Goal: Task Accomplishment & Management: Use online tool/utility

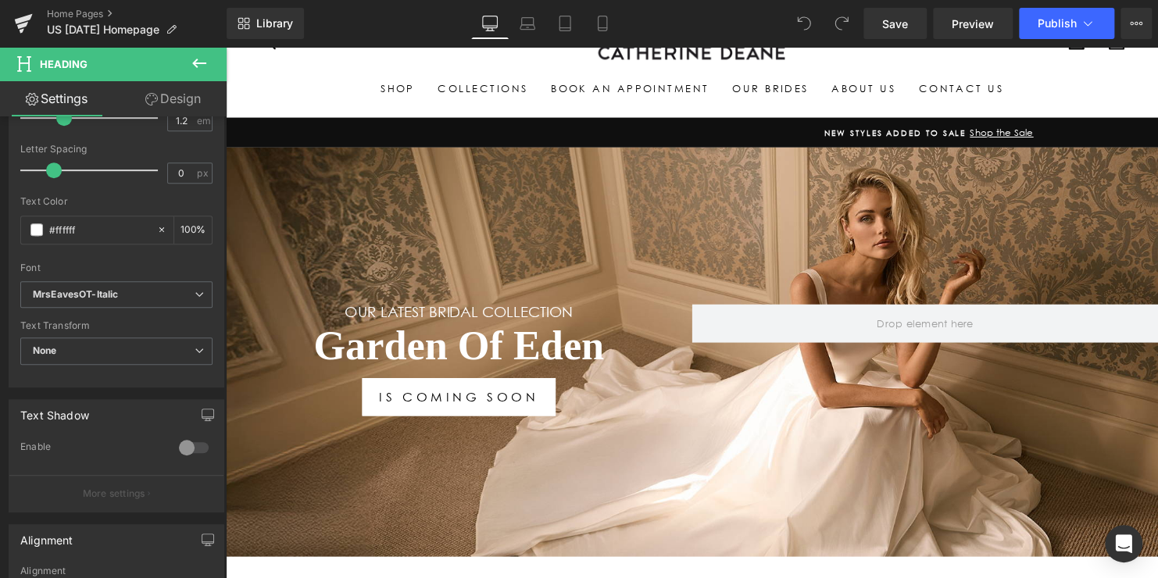
scroll to position [391, 0]
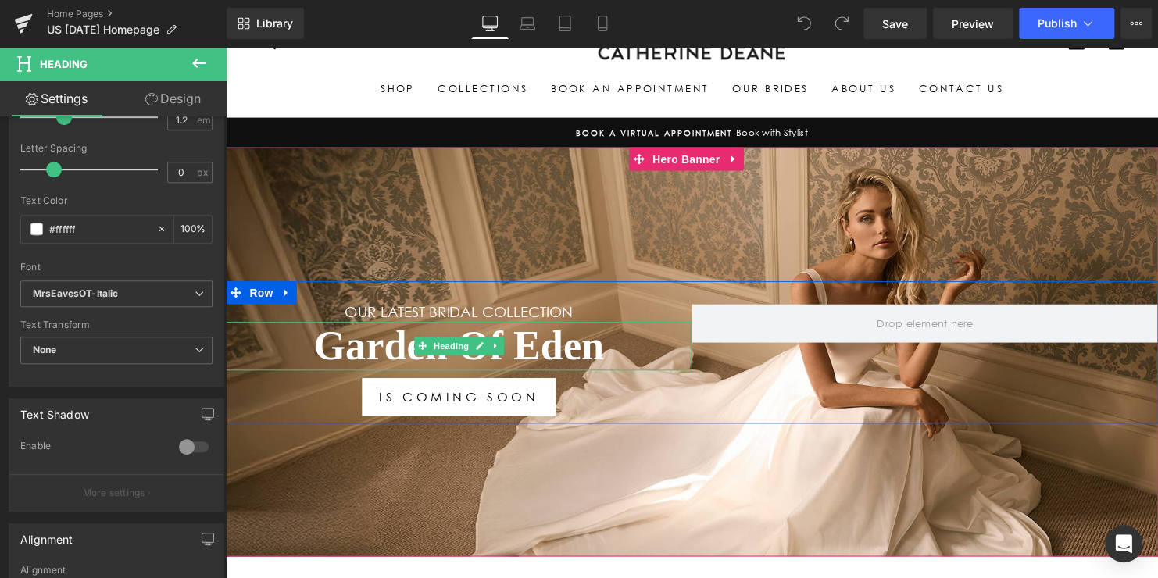
click at [415, 335] on h1 "Garden Of Eden" at bounding box center [462, 351] width 473 height 50
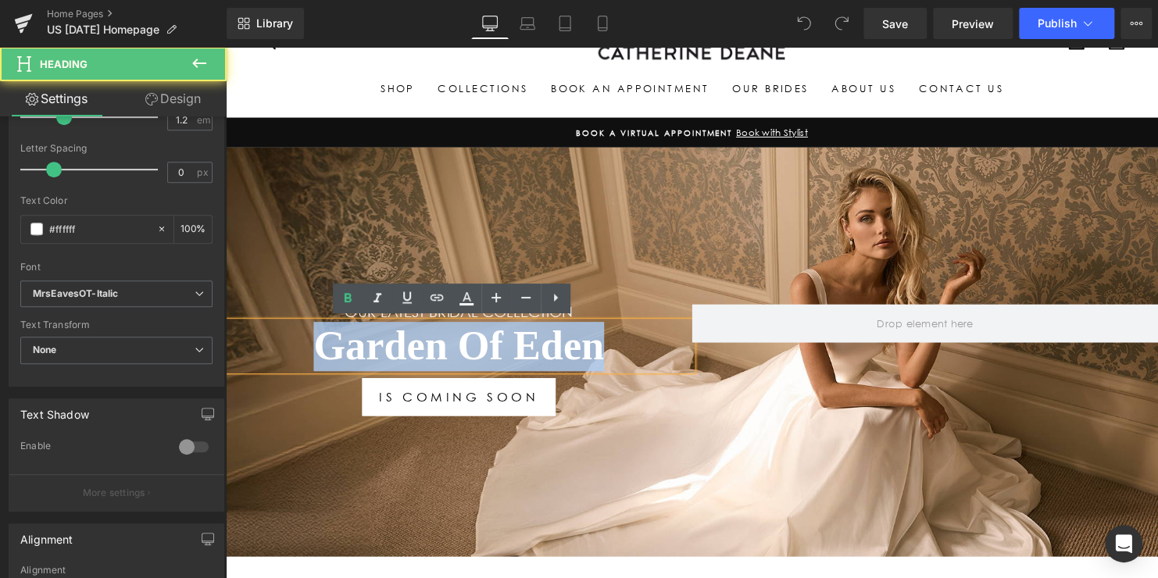
drag, startPoint x: 513, startPoint y: 349, endPoint x: 281, endPoint y: 328, distance: 232.3
click at [281, 328] on h1 "Garden Of Eden" at bounding box center [462, 351] width 473 height 50
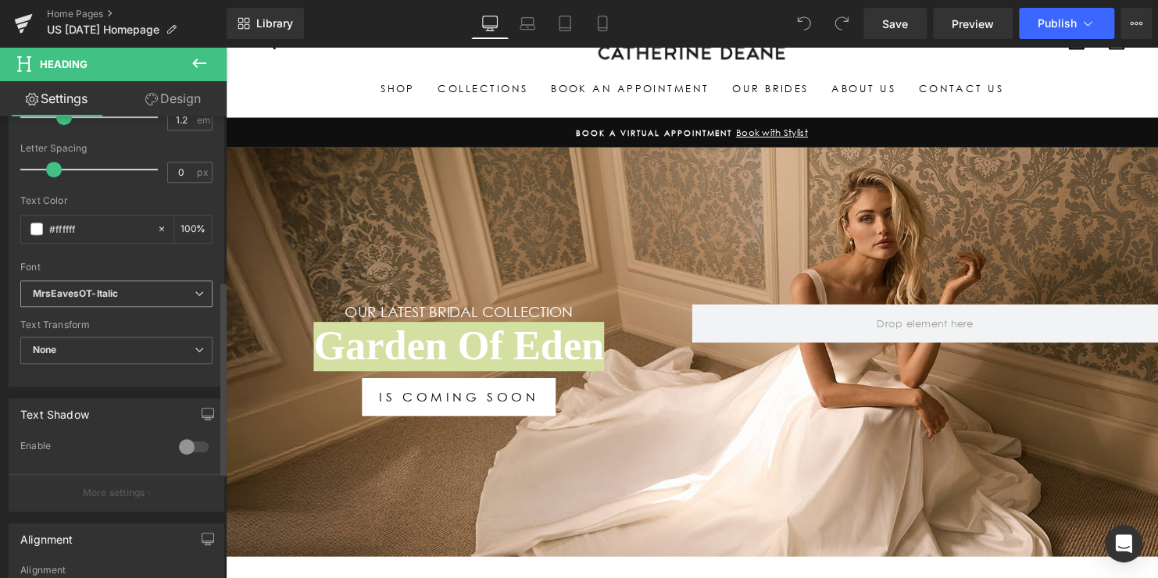
click at [125, 289] on b "MrsEavesOT-Italic" at bounding box center [114, 294] width 162 height 13
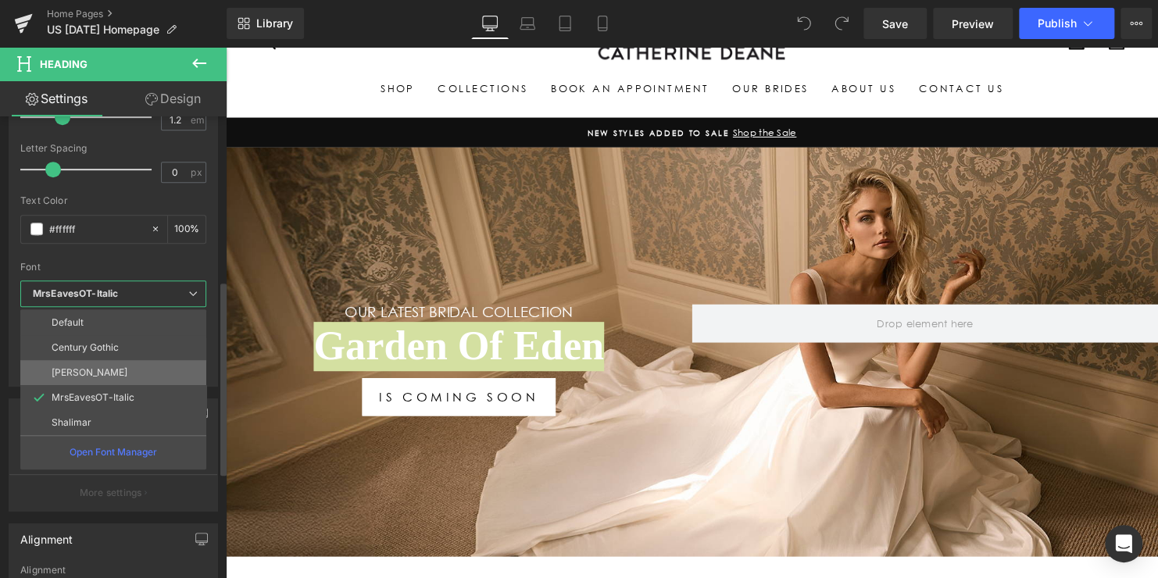
click at [119, 371] on li "[PERSON_NAME]" at bounding box center [113, 372] width 186 height 25
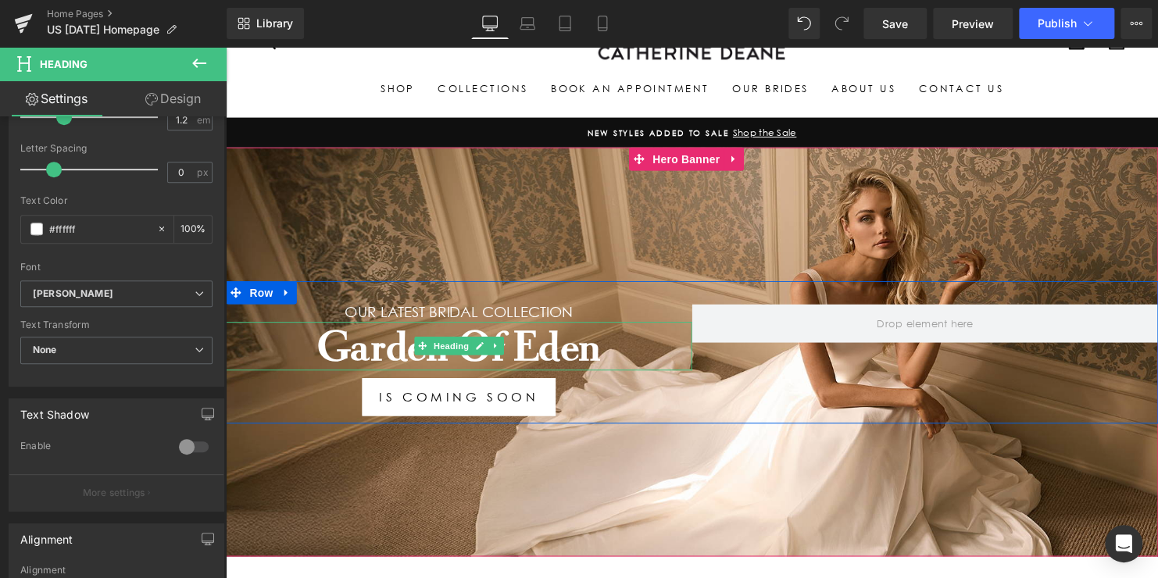
click at [581, 348] on h1 "Garden Of Eden" at bounding box center [462, 351] width 473 height 50
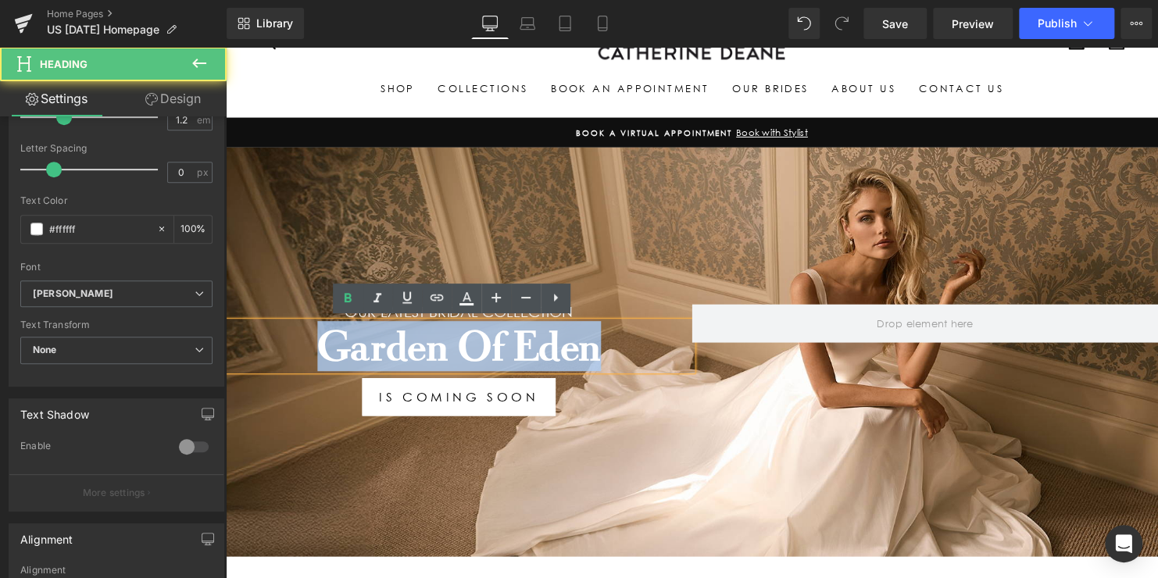
drag, startPoint x: 585, startPoint y: 346, endPoint x: 285, endPoint y: 343, distance: 300.2
click at [285, 343] on h1 "Garden Of Eden" at bounding box center [462, 351] width 473 height 50
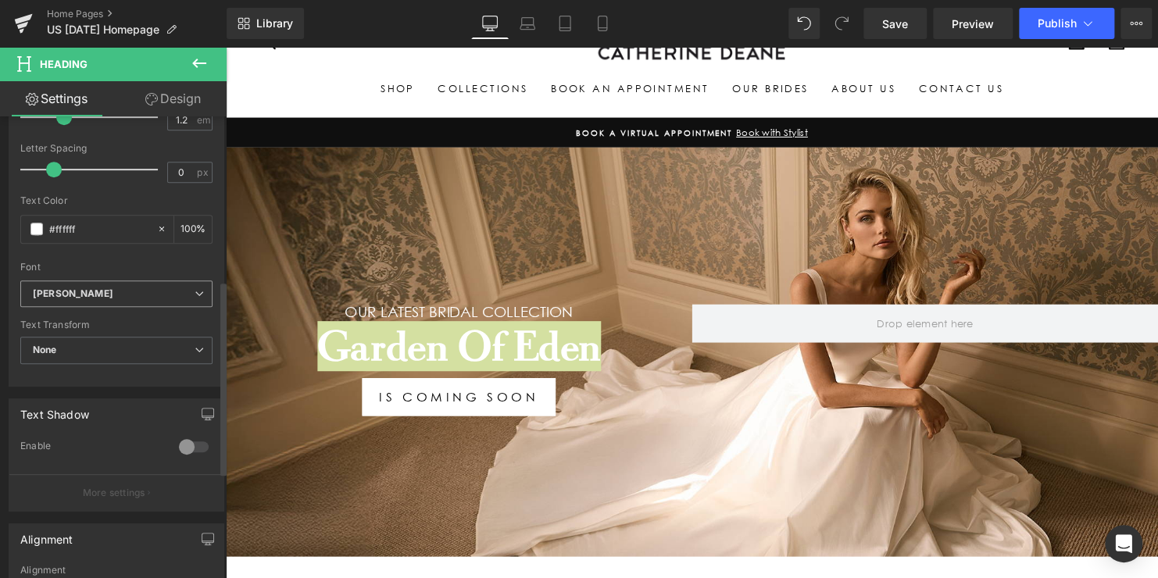
click at [122, 288] on b "[PERSON_NAME]" at bounding box center [114, 294] width 162 height 13
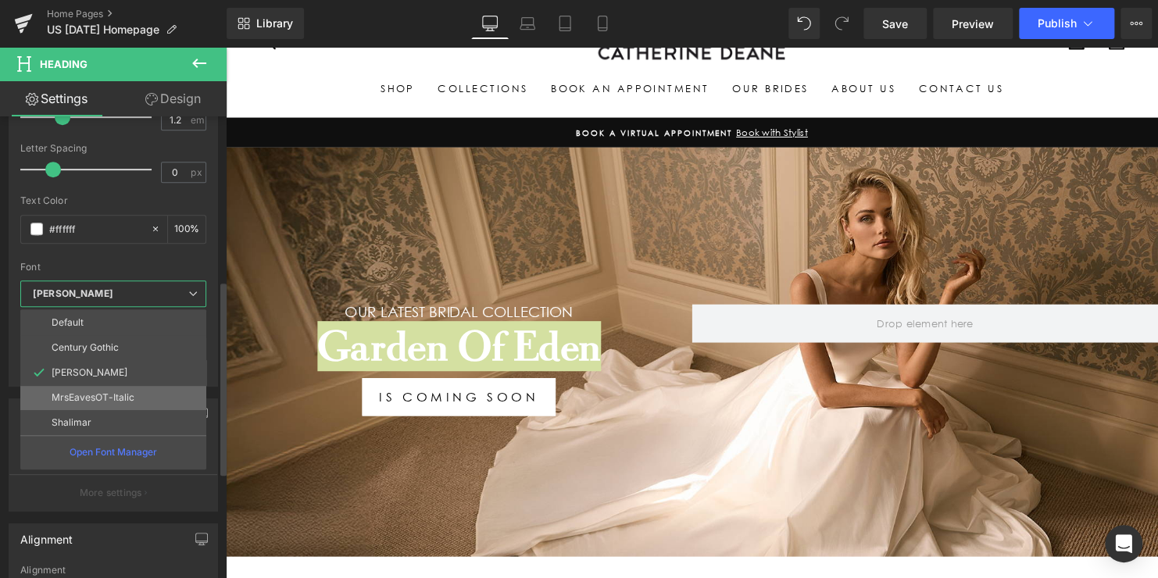
click at [102, 395] on p "MrsEavesOT-Italic" at bounding box center [93, 397] width 83 height 11
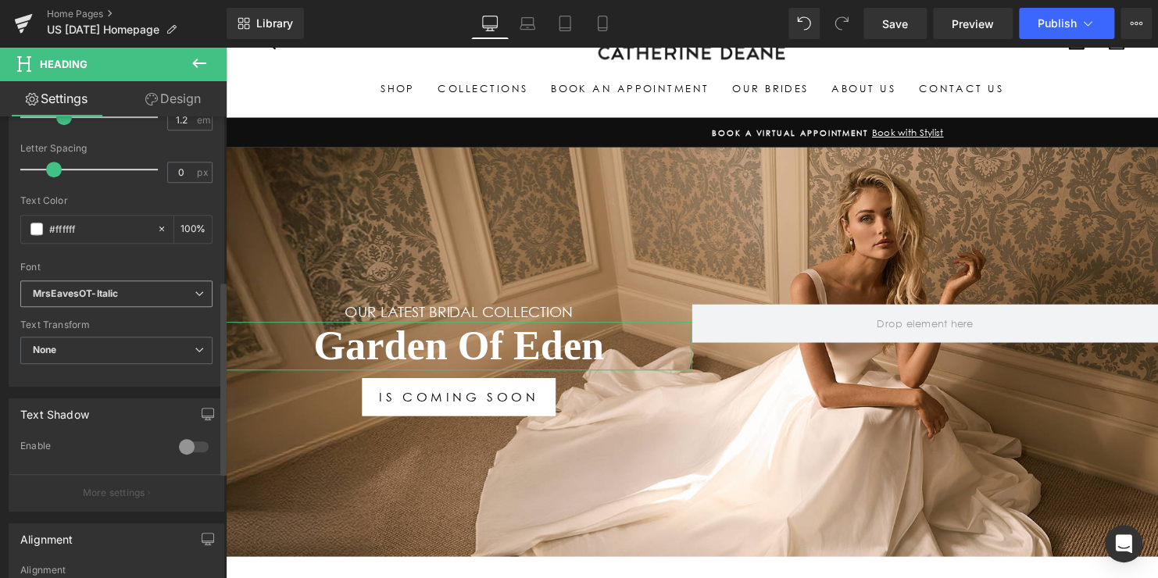
drag, startPoint x: 135, startPoint y: 294, endPoint x: 27, endPoint y: 297, distance: 107.9
click at [27, 297] on span "MrsEavesOT-Italic" at bounding box center [116, 294] width 192 height 27
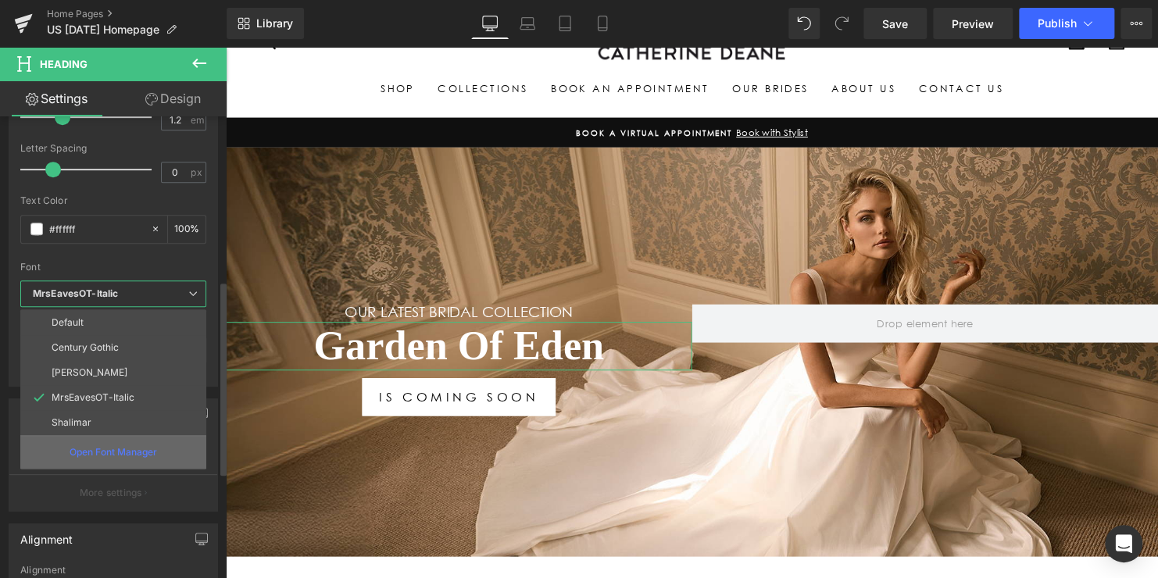
click at [123, 450] on p "Open Font Manager" at bounding box center [114, 453] width 88 height 14
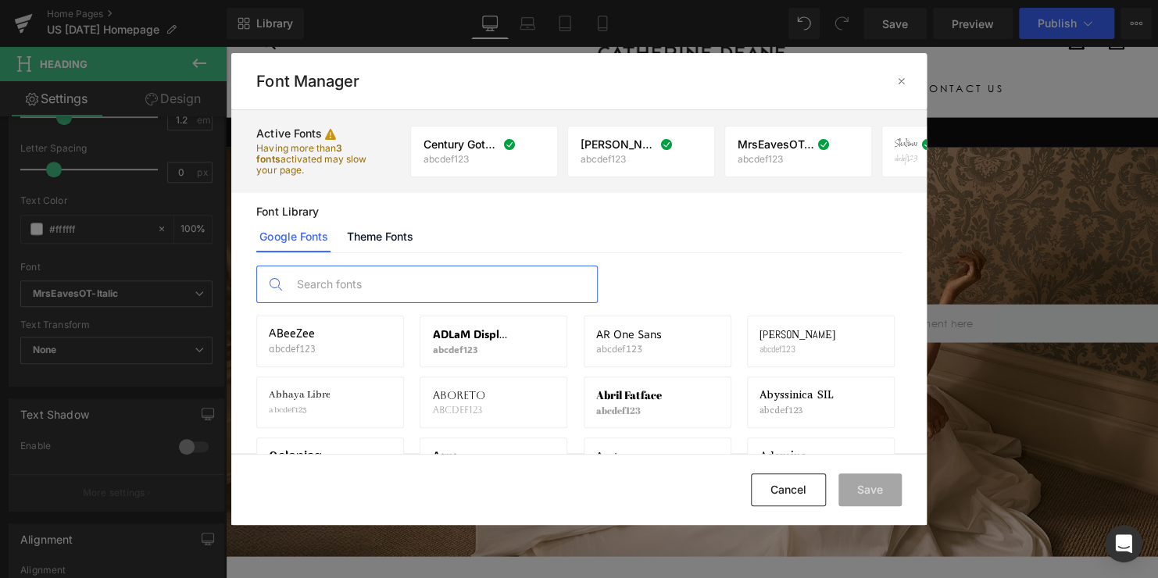
click at [347, 281] on input "text" at bounding box center [442, 285] width 309 height 36
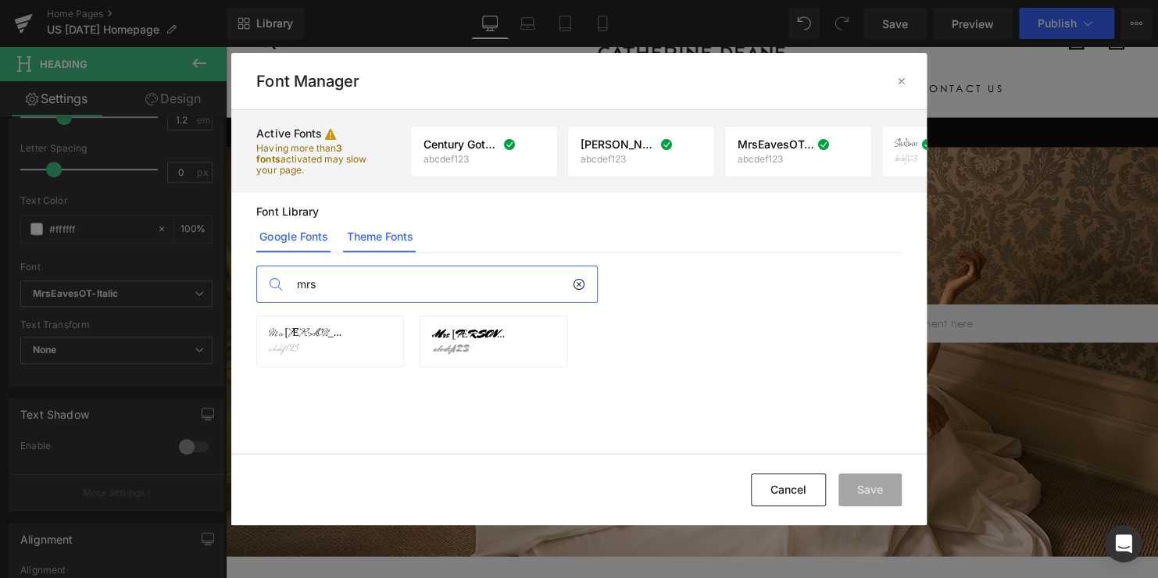
type input "mrs"
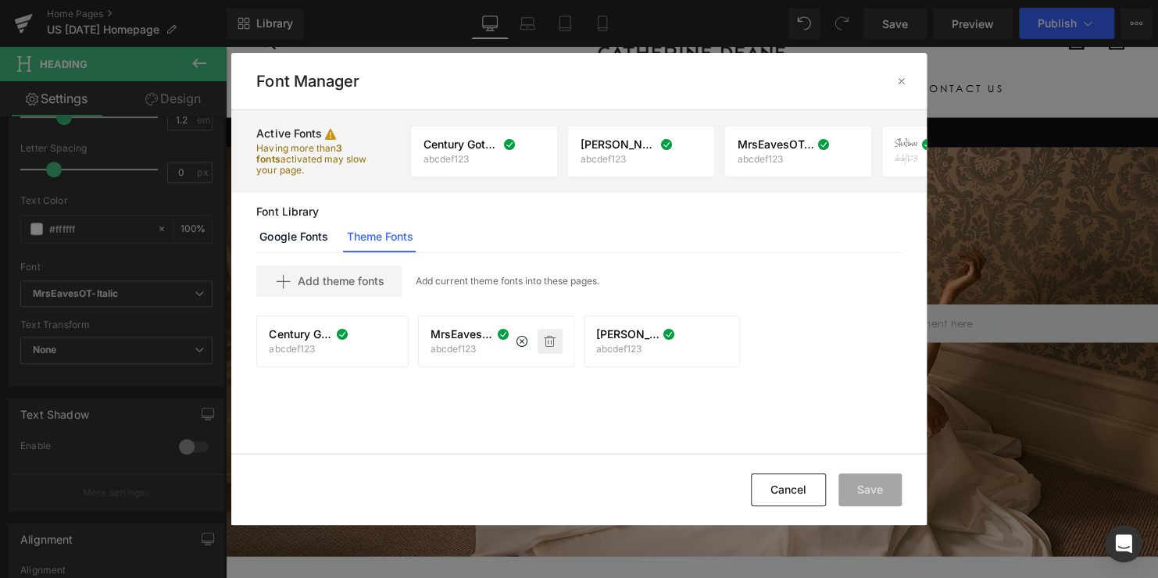
click at [548, 344] on icon at bounding box center [550, 341] width 13 height 13
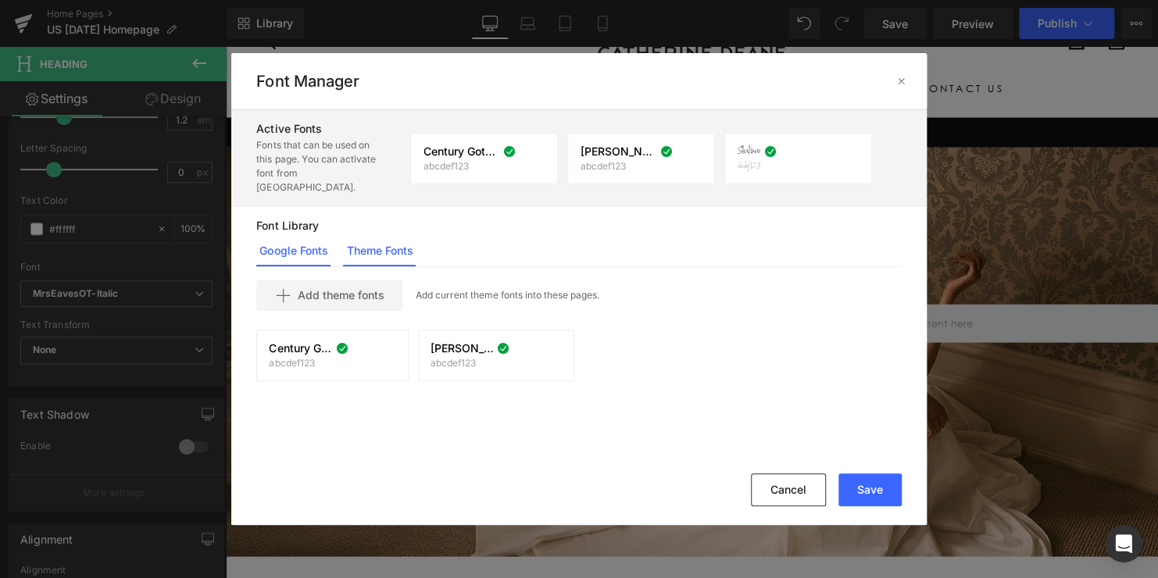
click at [0, 0] on link "Google Fonts" at bounding box center [0, 0] width 0 height 0
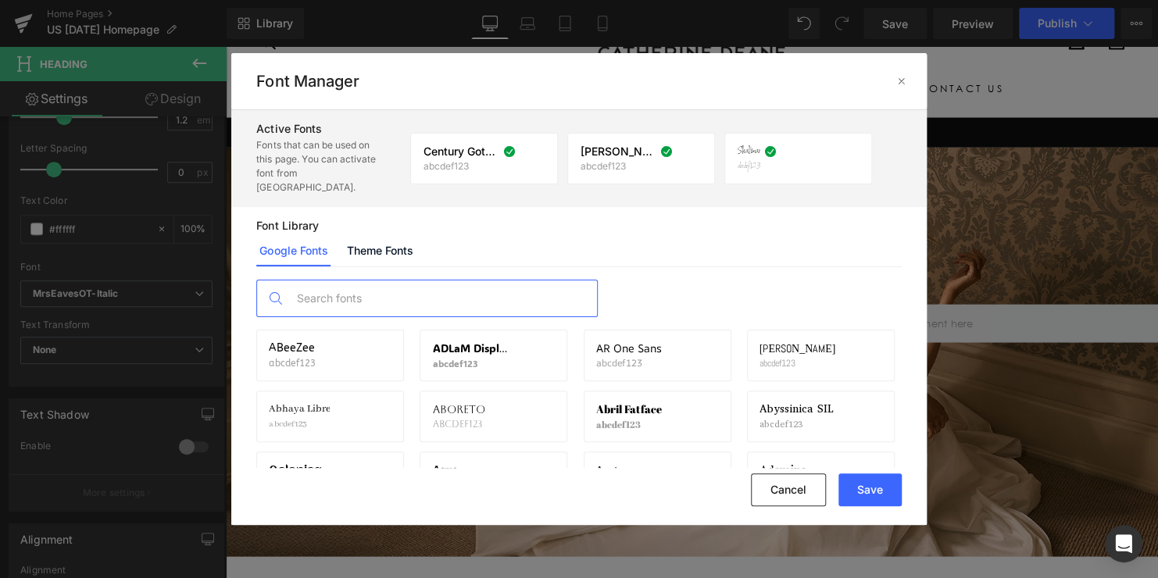
click at [342, 281] on input "text" at bounding box center [442, 299] width 309 height 36
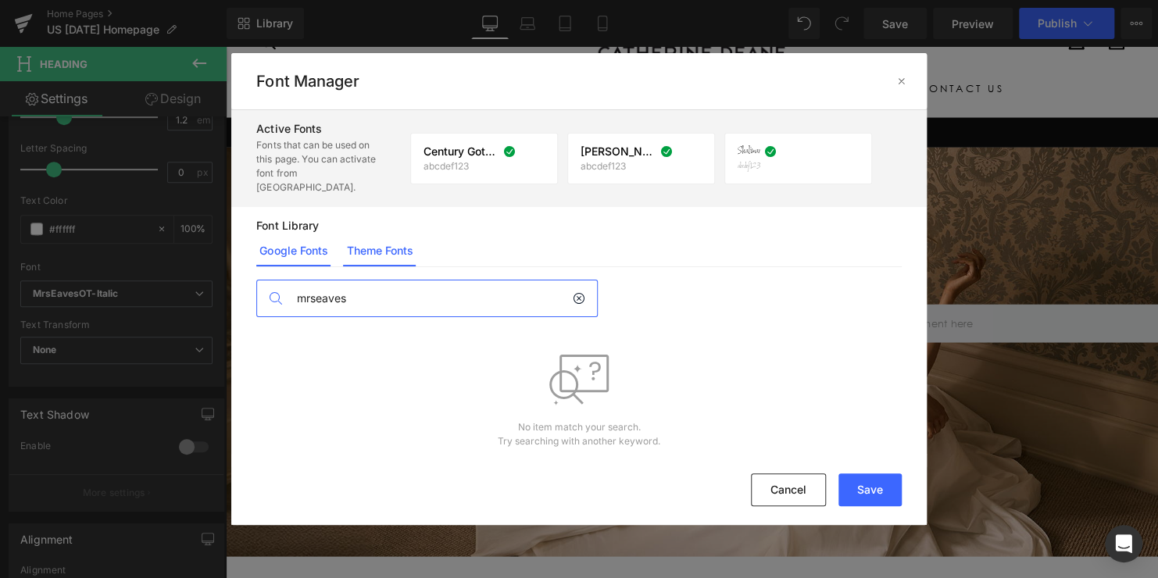
type input "mrseaves"
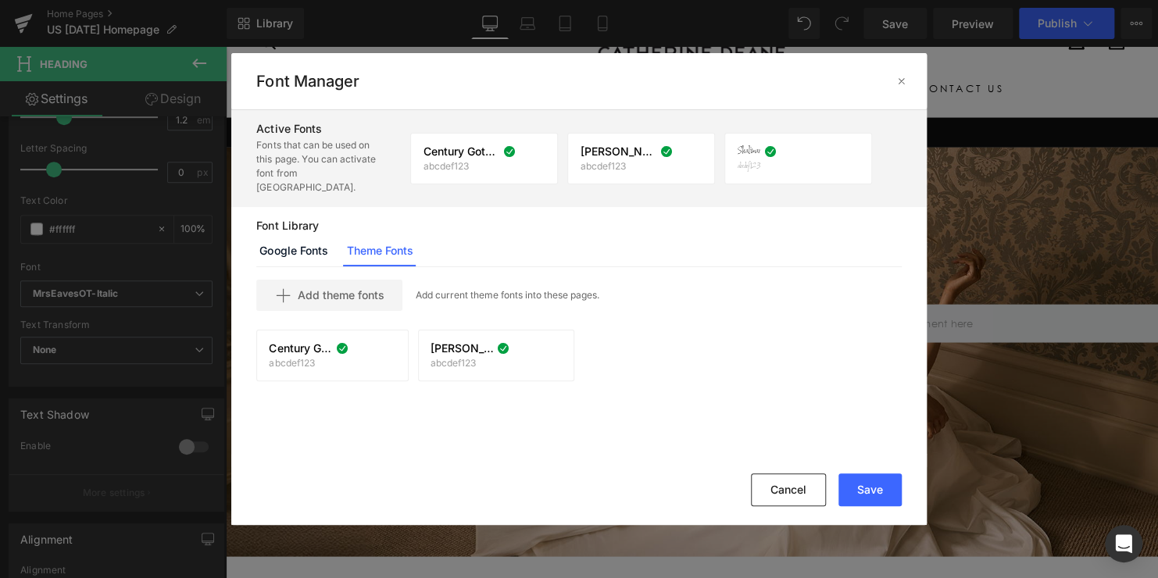
click at [471, 288] on p "Add current theme fonts into these pages." at bounding box center [507, 295] width 184 height 14
click at [777, 483] on button "Cancel" at bounding box center [788, 490] width 75 height 33
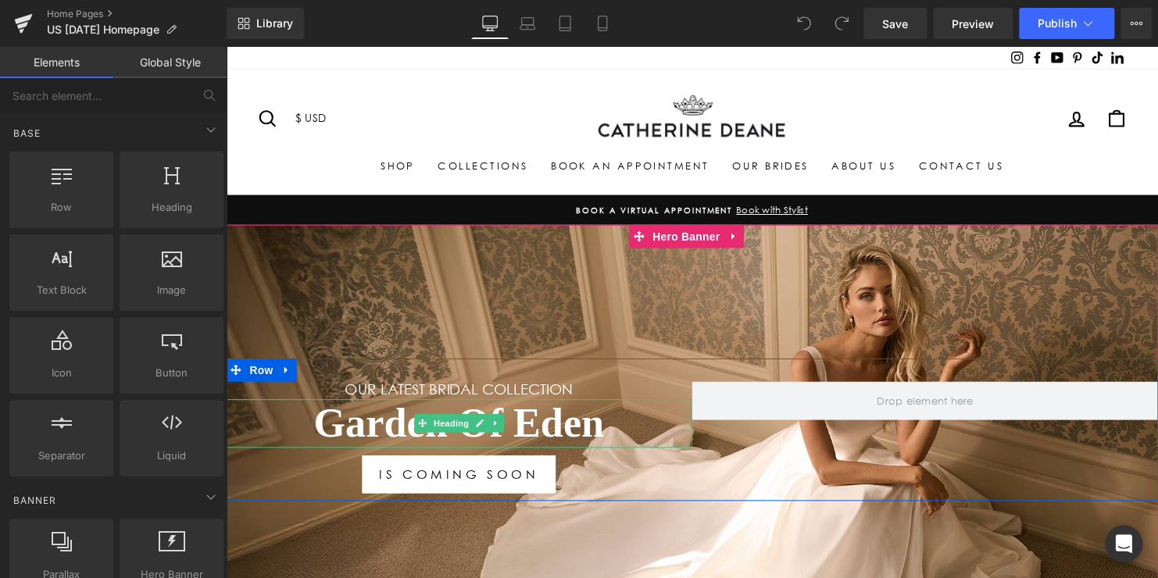
click at [535, 421] on h1 "Garden Of Eden" at bounding box center [462, 429] width 473 height 50
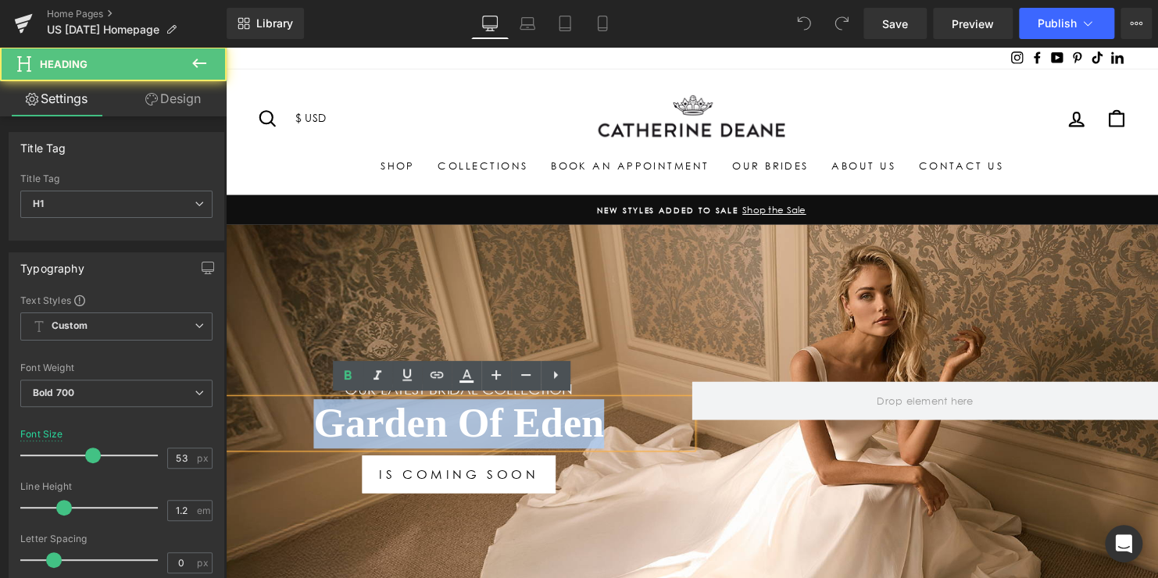
drag, startPoint x: 600, startPoint y: 428, endPoint x: 303, endPoint y: 430, distance: 297.1
click at [303, 430] on h1 "Garden Of Eden" at bounding box center [462, 429] width 473 height 50
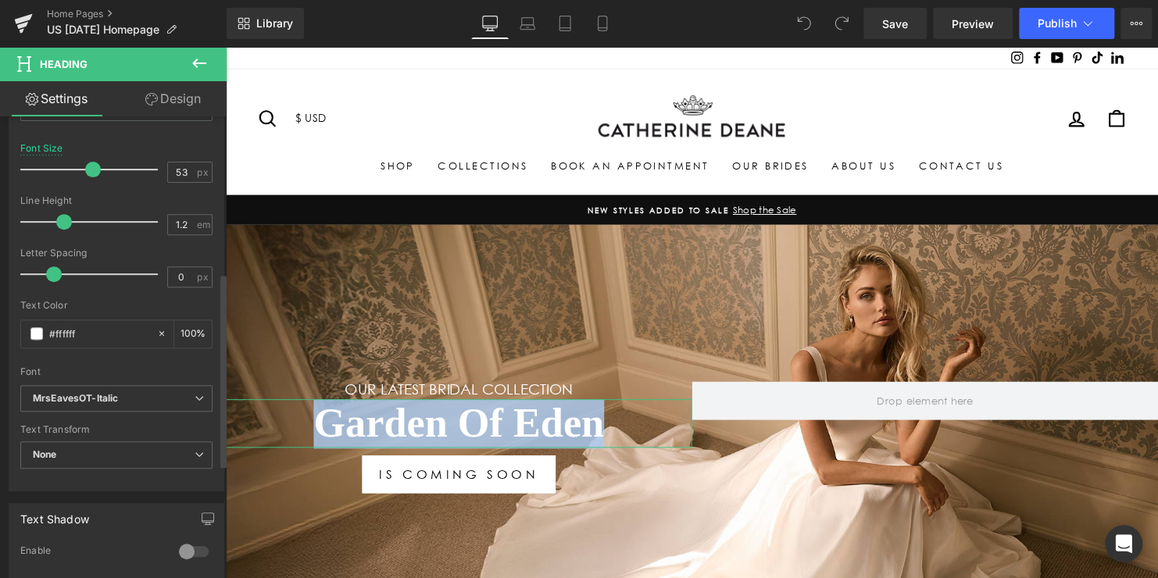
scroll to position [391, 0]
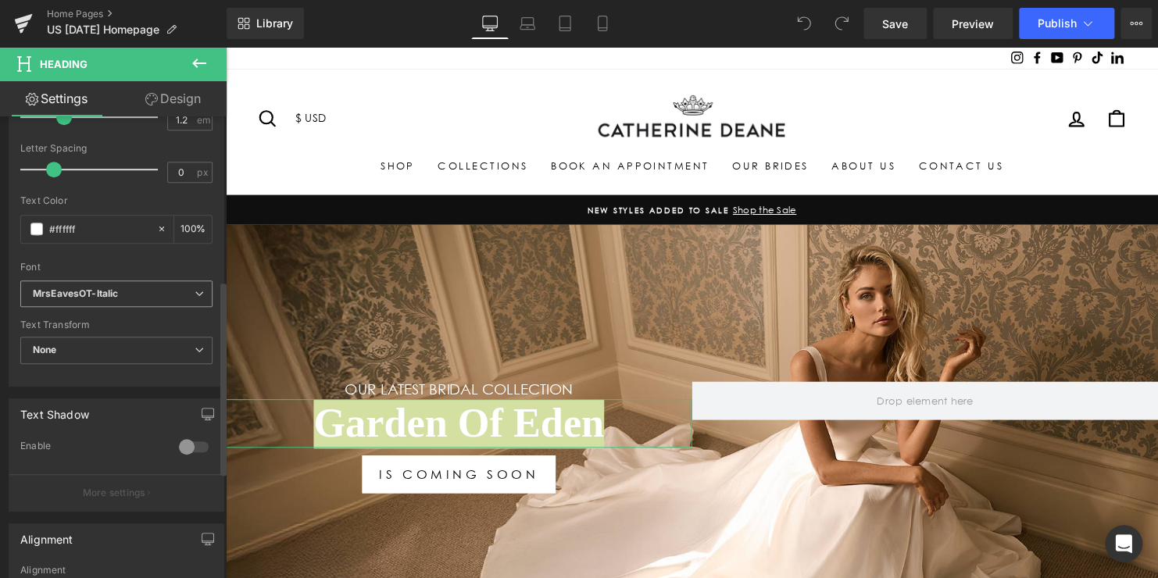
click at [163, 292] on b "MrsEavesOT-Italic" at bounding box center [114, 294] width 162 height 13
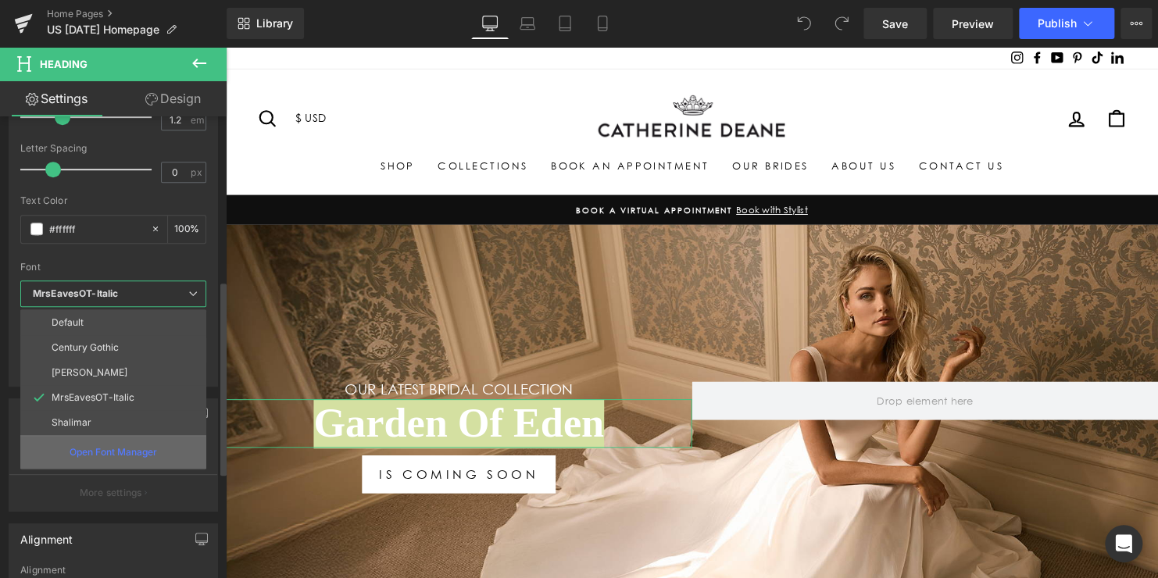
click at [128, 449] on p "Open Font Manager" at bounding box center [114, 453] width 88 height 14
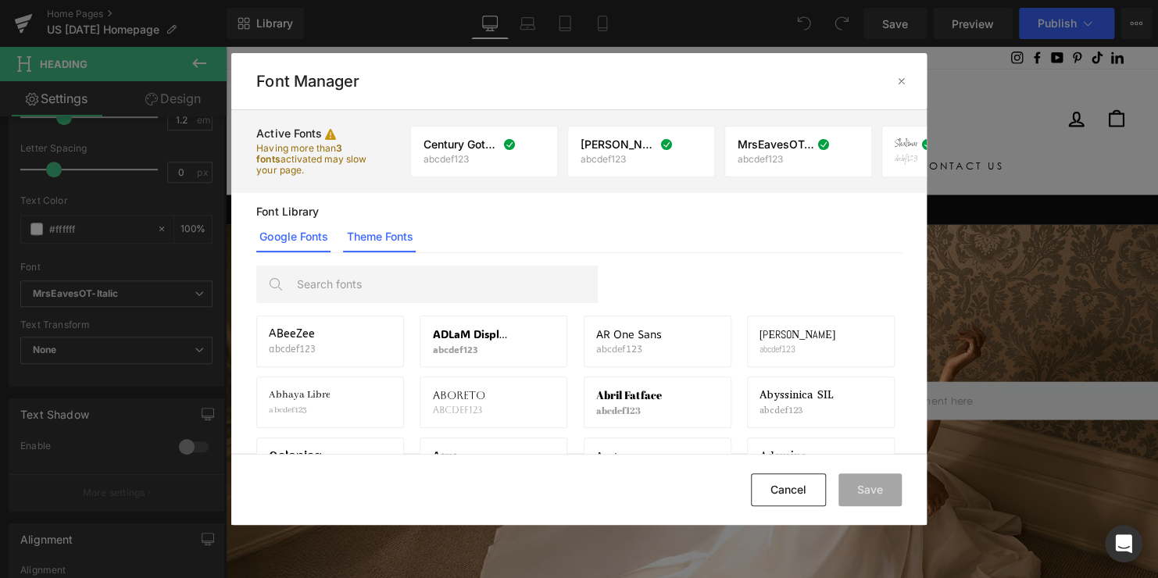
click at [0, 0] on link "Theme Fonts" at bounding box center [0, 0] width 0 height 0
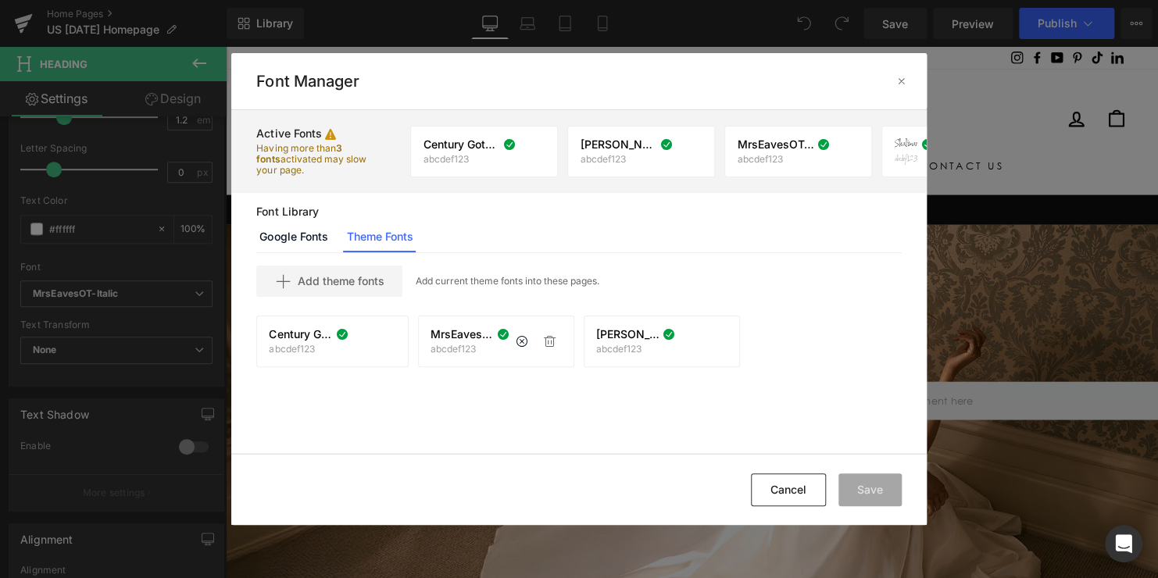
click at [495, 347] on div "MrsEavesOT-Italic abcdef123" at bounding box center [470, 341] width 79 height 27
click at [459, 337] on span "MrsEavesOT-Italic" at bounding box center [462, 334] width 63 height 13
click at [345, 281] on span "Add theme fonts" at bounding box center [340, 281] width 87 height 13
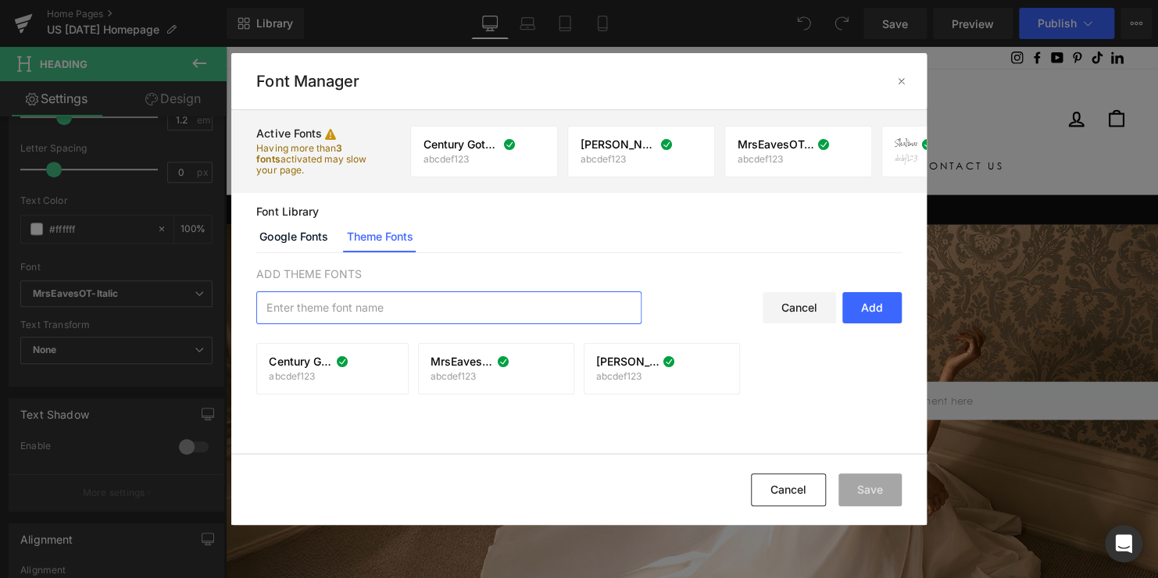
click at [405, 313] on input "text" at bounding box center [449, 307] width 384 height 31
type input "eaves"
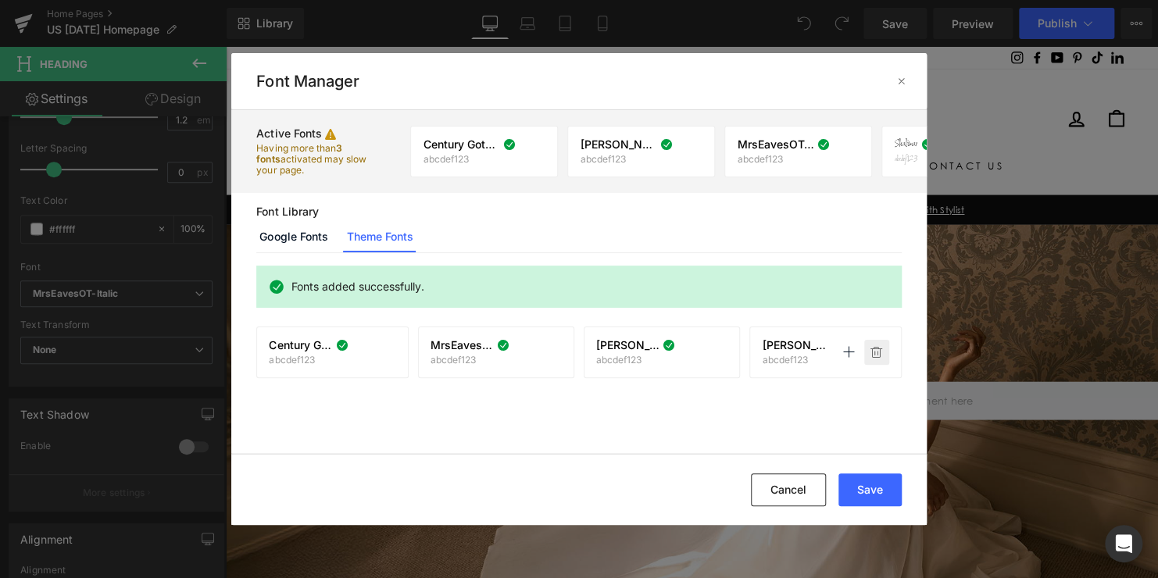
click at [873, 350] on p at bounding box center [877, 352] width 25 height 25
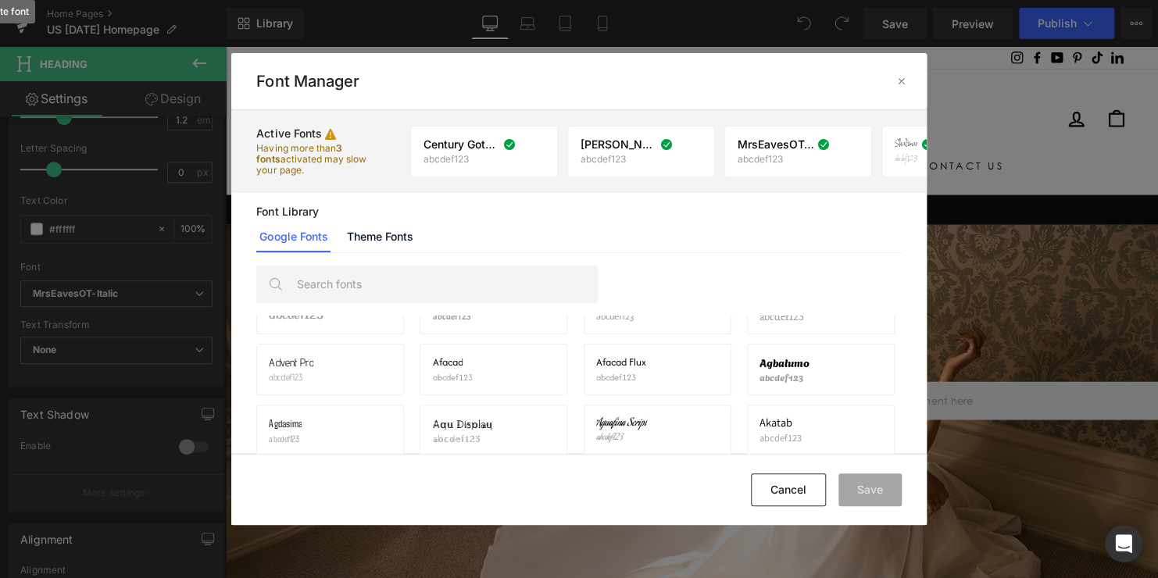
scroll to position [0, 0]
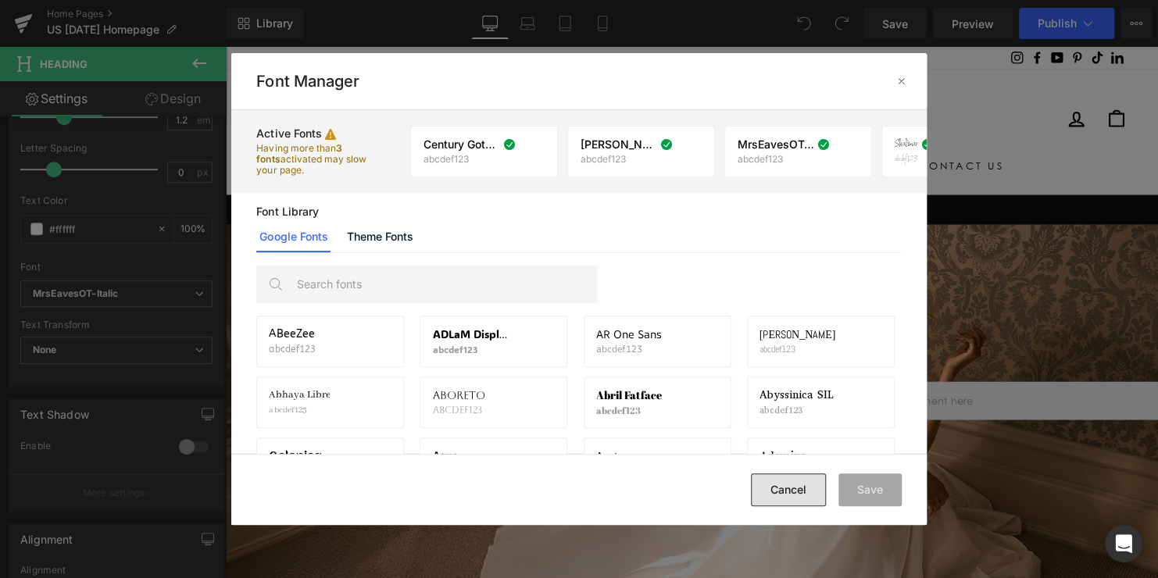
drag, startPoint x: 793, startPoint y: 490, endPoint x: 60, endPoint y: 378, distance: 740.9
click at [793, 490] on button "Cancel" at bounding box center [788, 490] width 75 height 33
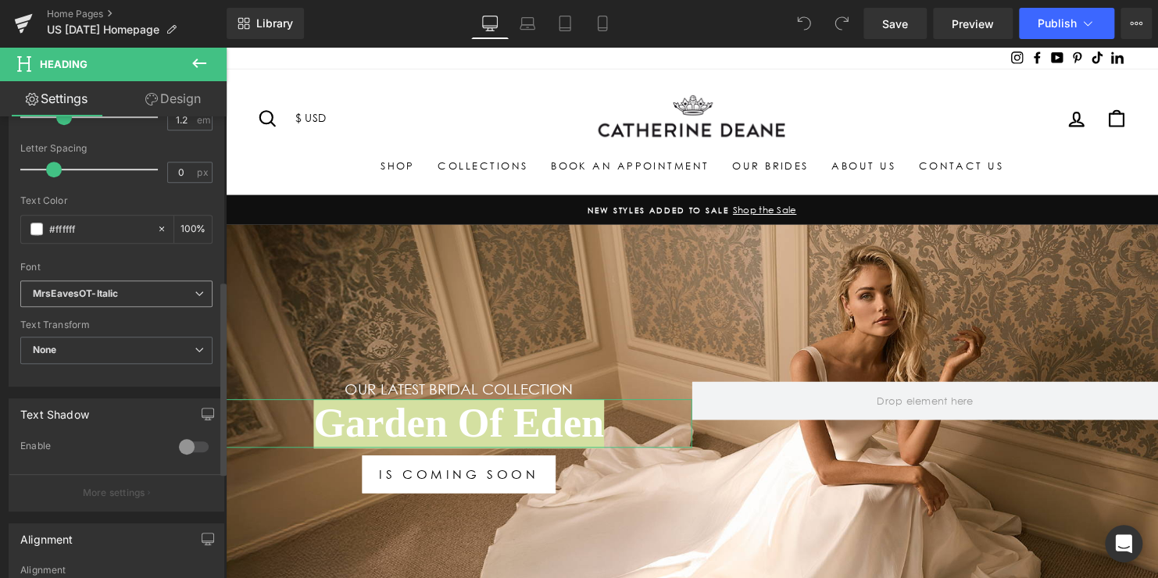
click at [122, 295] on b "MrsEavesOT-Italic" at bounding box center [114, 294] width 162 height 13
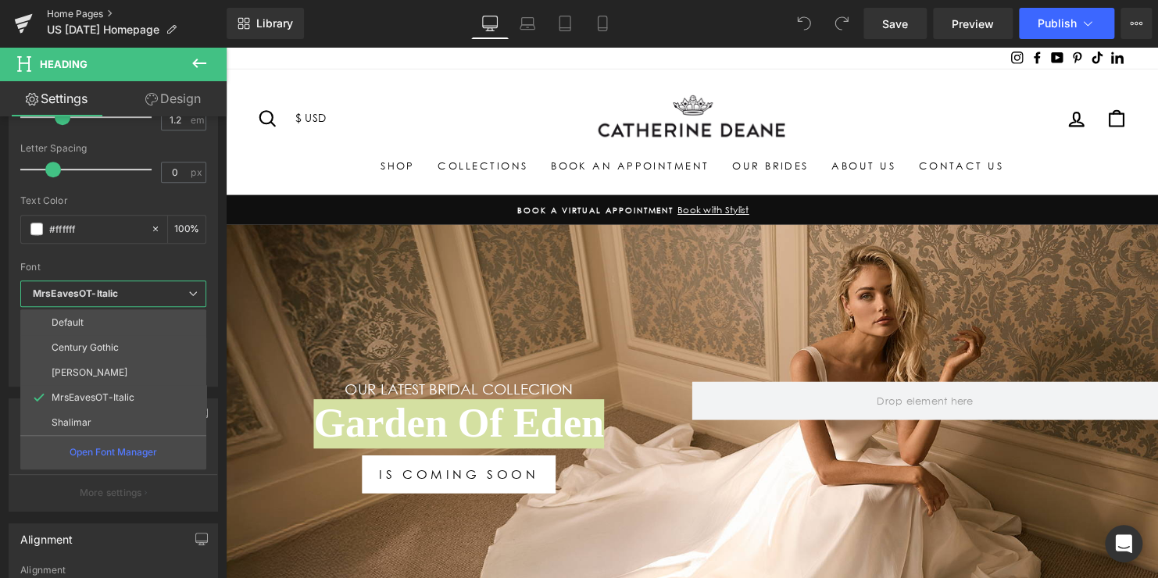
click at [67, 16] on link "Home Pages" at bounding box center [137, 14] width 180 height 13
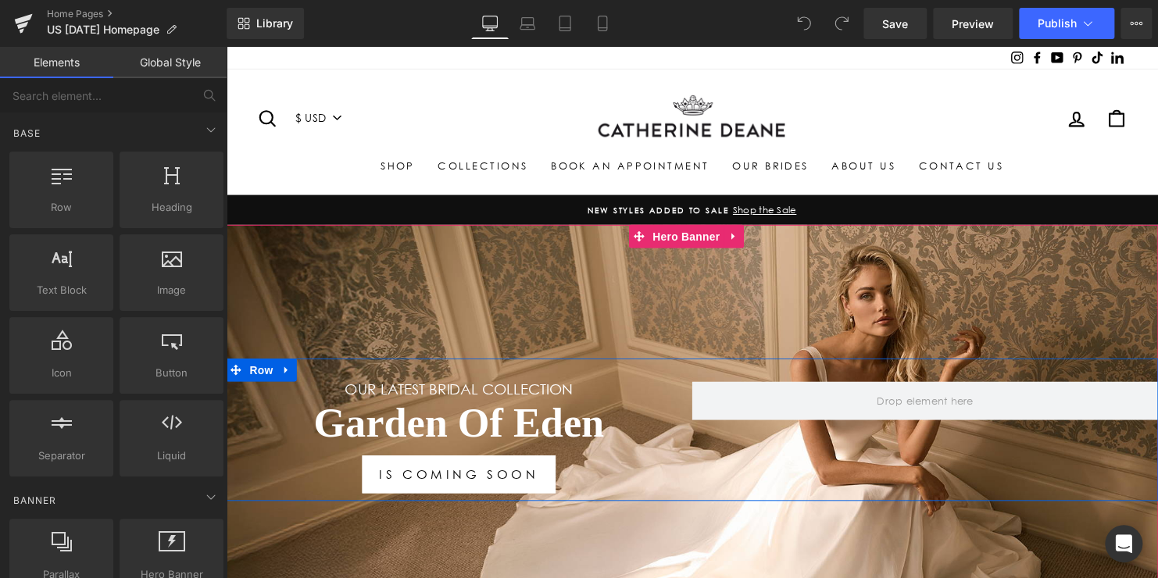
click at [510, 431] on h1 "Garden Of Eden" at bounding box center [462, 429] width 473 height 50
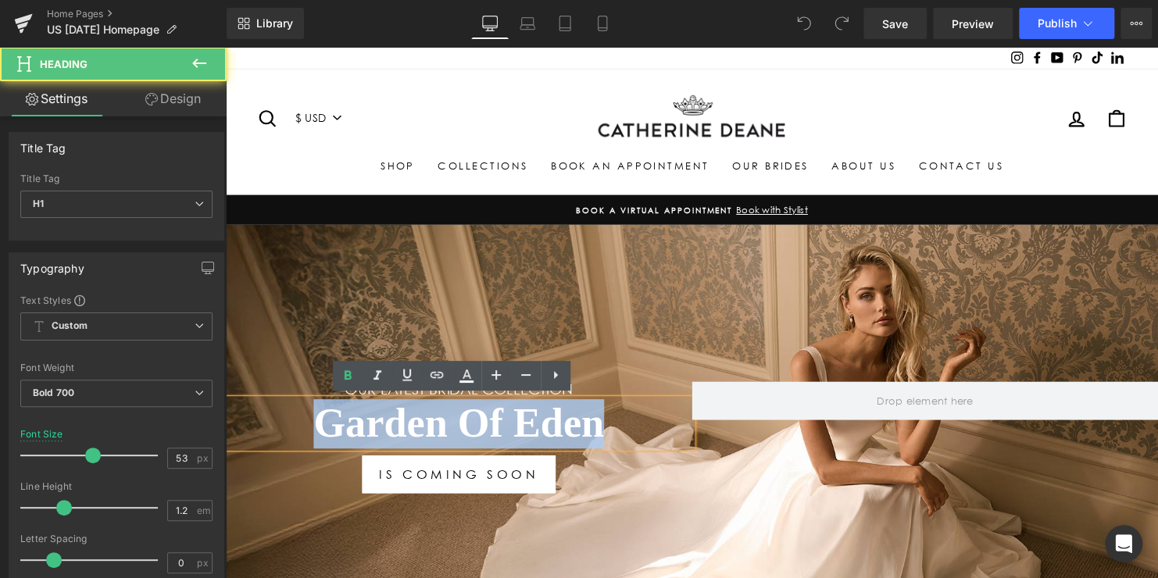
drag, startPoint x: 596, startPoint y: 436, endPoint x: 274, endPoint y: 423, distance: 323.1
click at [280, 431] on h1 "Garden Of Eden" at bounding box center [462, 429] width 473 height 50
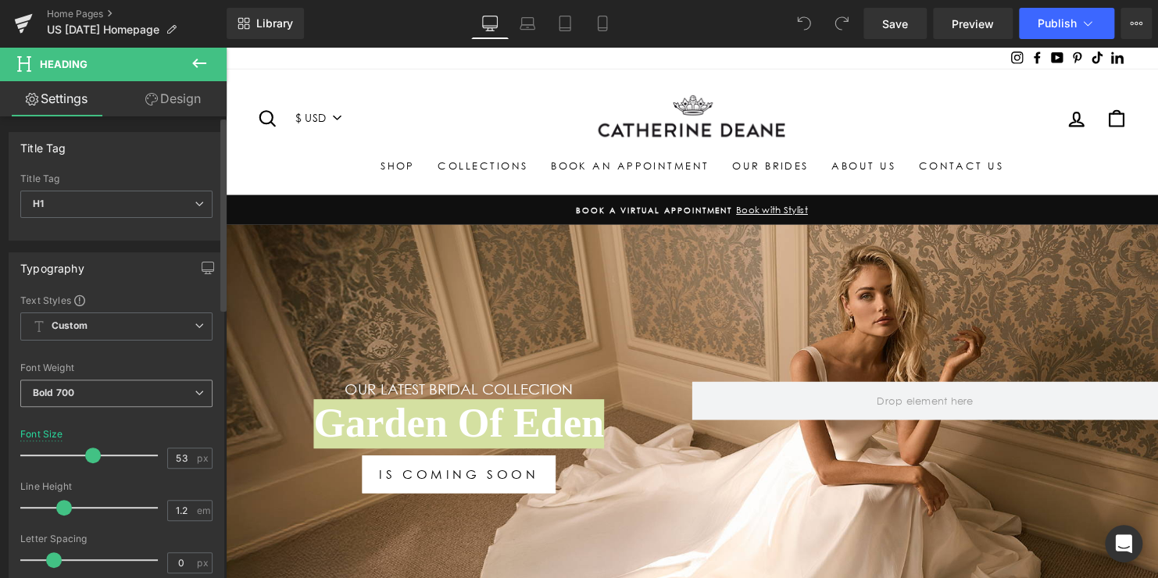
click at [164, 392] on span "Bold 700" at bounding box center [116, 393] width 192 height 27
click at [165, 357] on div "Font Default Century Gothic Tiemann MrsEavesOT-Italic Shalimar MrsEavesOT-Itali…" at bounding box center [116, 483] width 192 height 378
click at [167, 324] on span "Custom" at bounding box center [116, 327] width 192 height 28
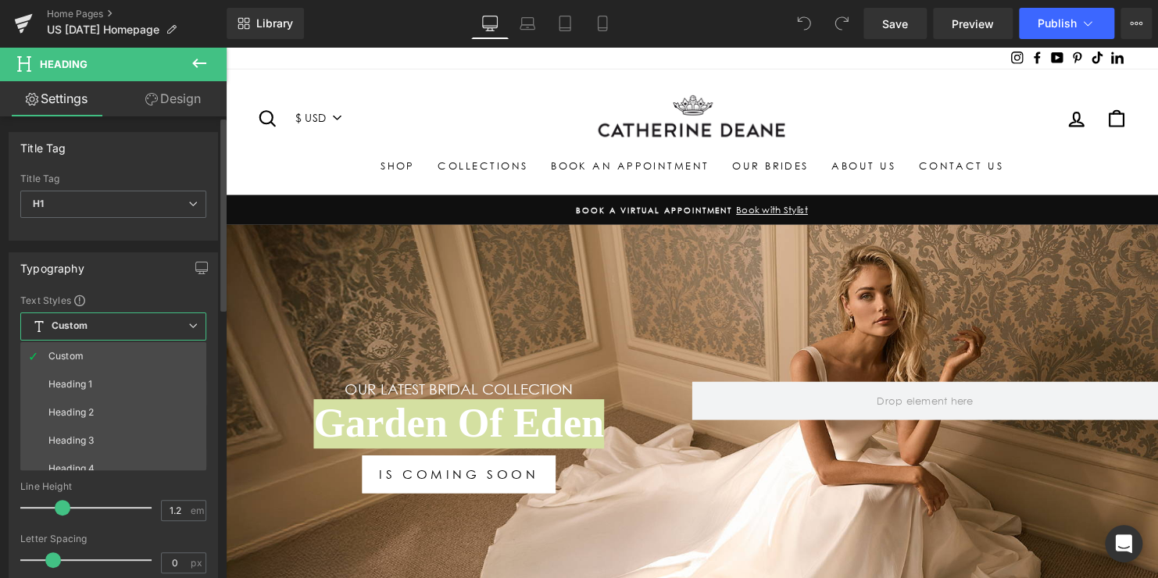
click at [167, 324] on span "Custom" at bounding box center [113, 327] width 186 height 28
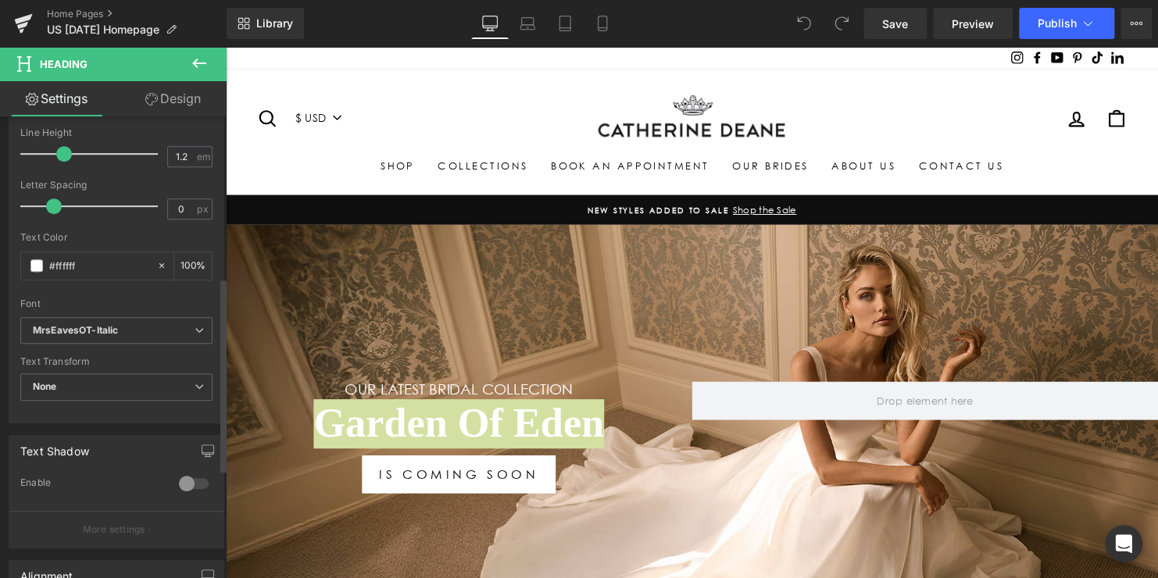
scroll to position [391, 0]
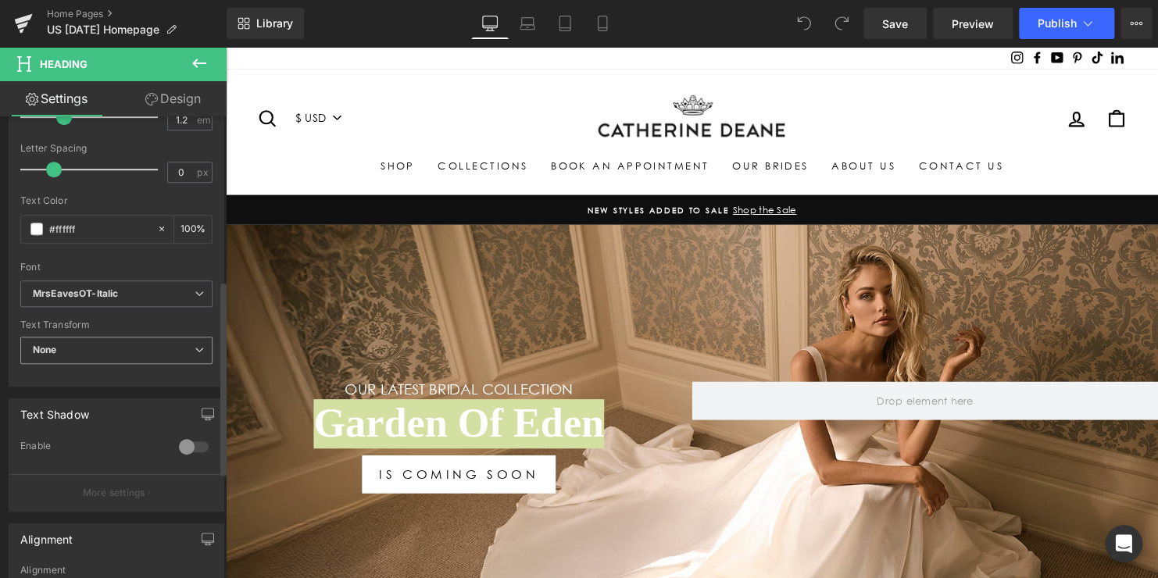
click at [141, 348] on span "None" at bounding box center [116, 350] width 192 height 27
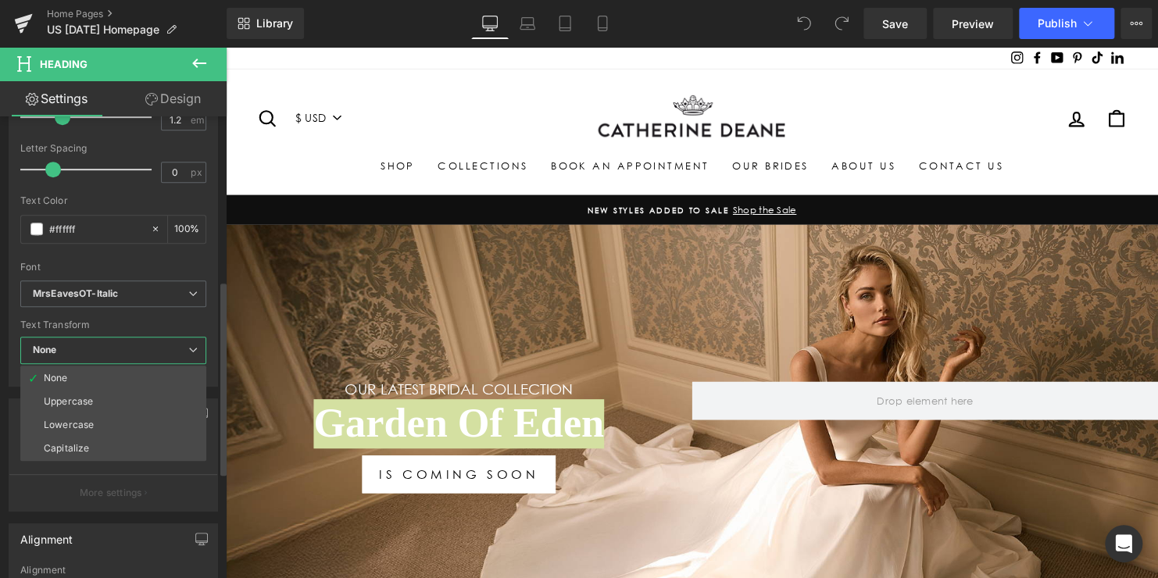
click at [141, 348] on span "None" at bounding box center [113, 350] width 186 height 27
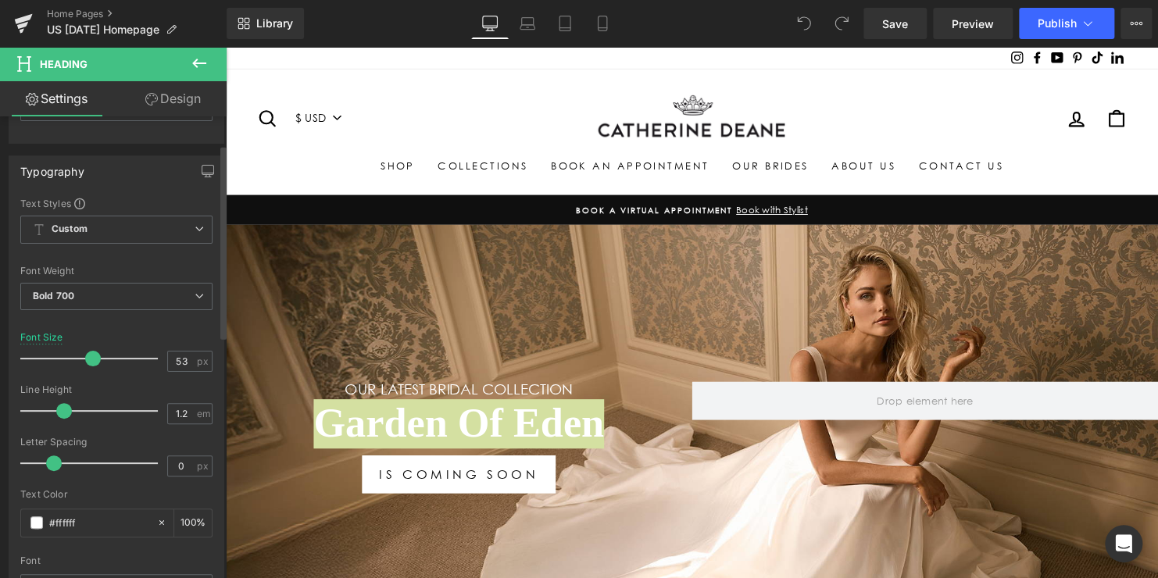
scroll to position [19, 0]
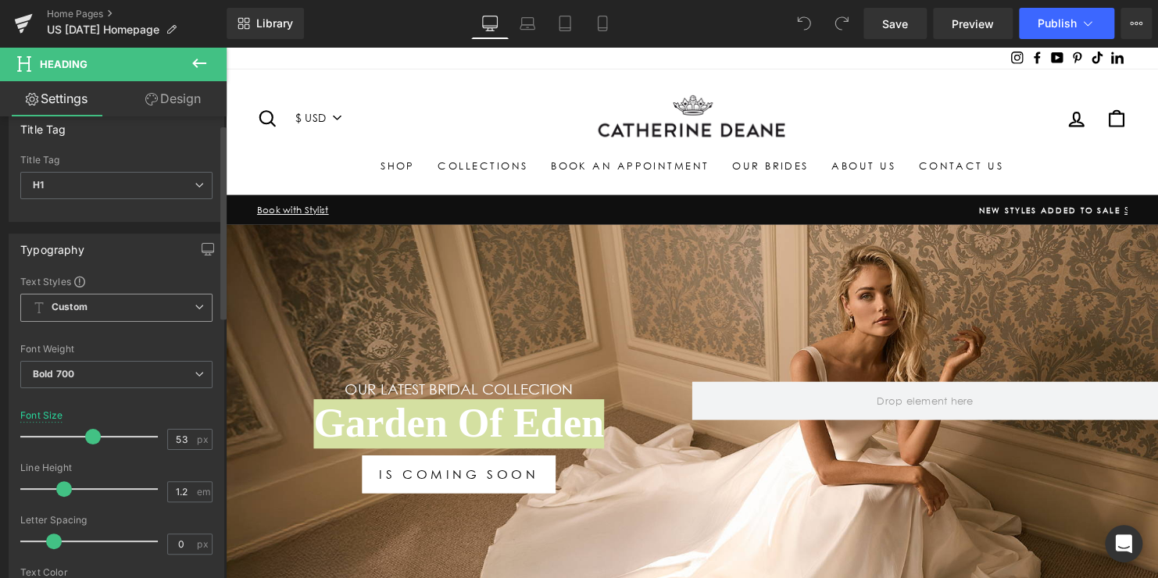
click at [148, 314] on span "Custom" at bounding box center [116, 308] width 192 height 28
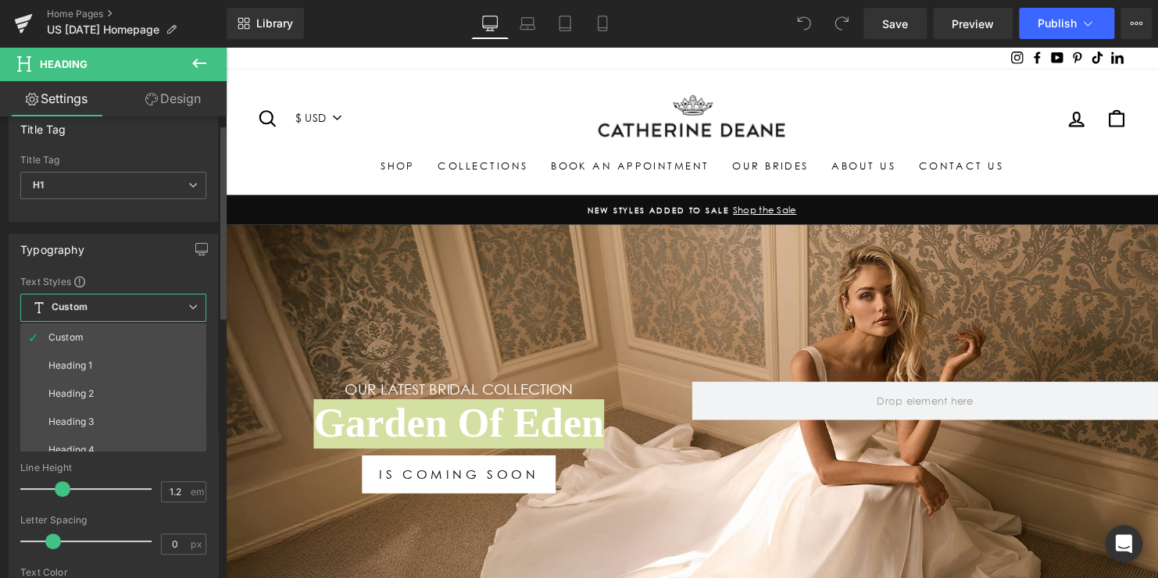
click at [148, 314] on span "Custom" at bounding box center [113, 308] width 186 height 28
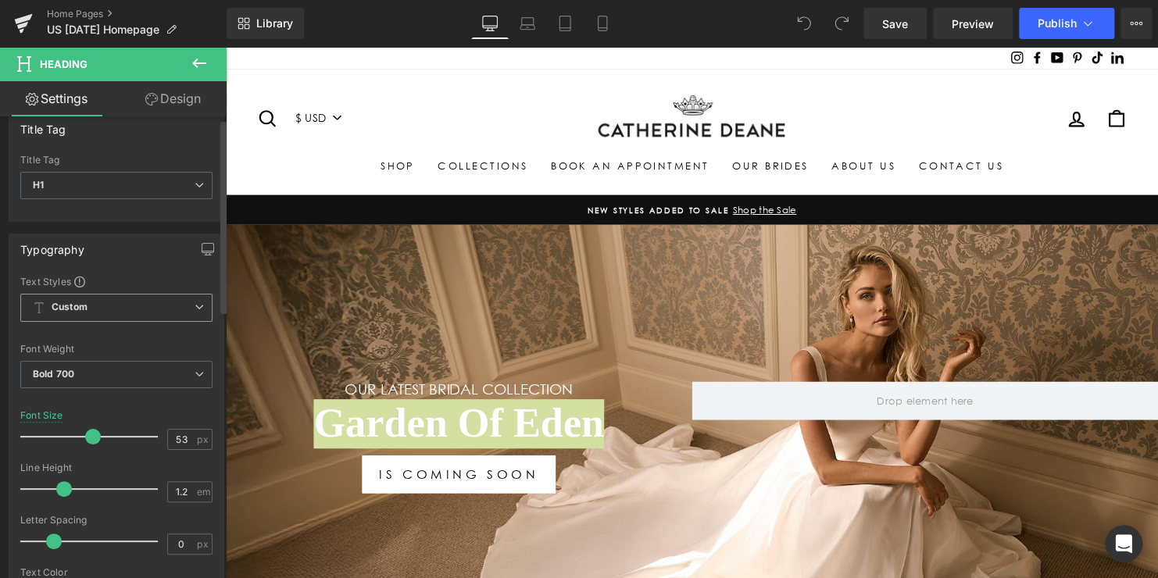
scroll to position [0, 0]
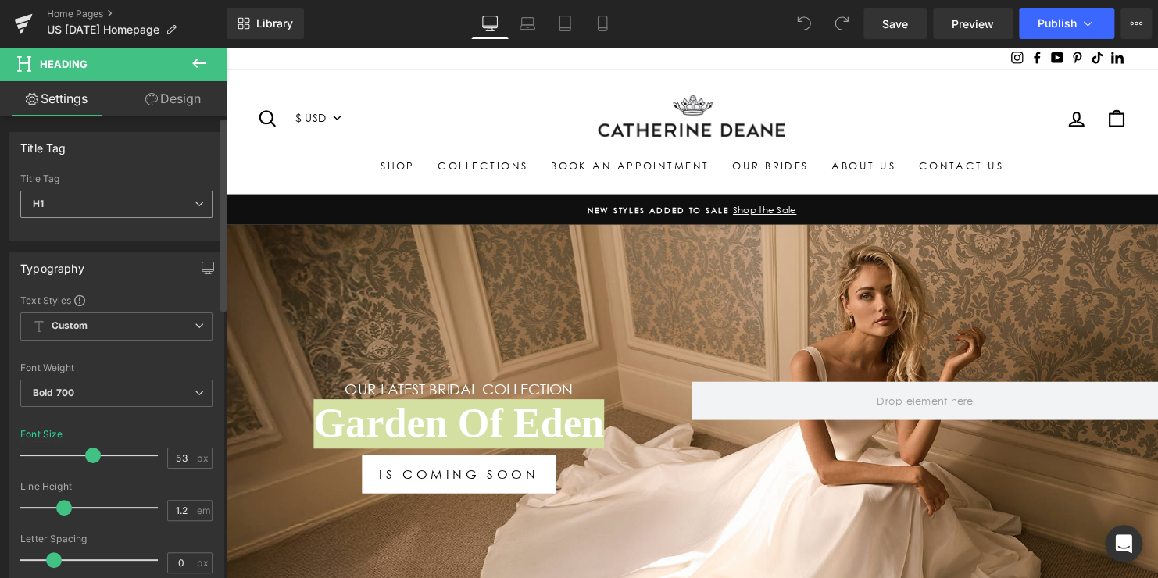
click at [148, 210] on span "H1" at bounding box center [116, 204] width 192 height 27
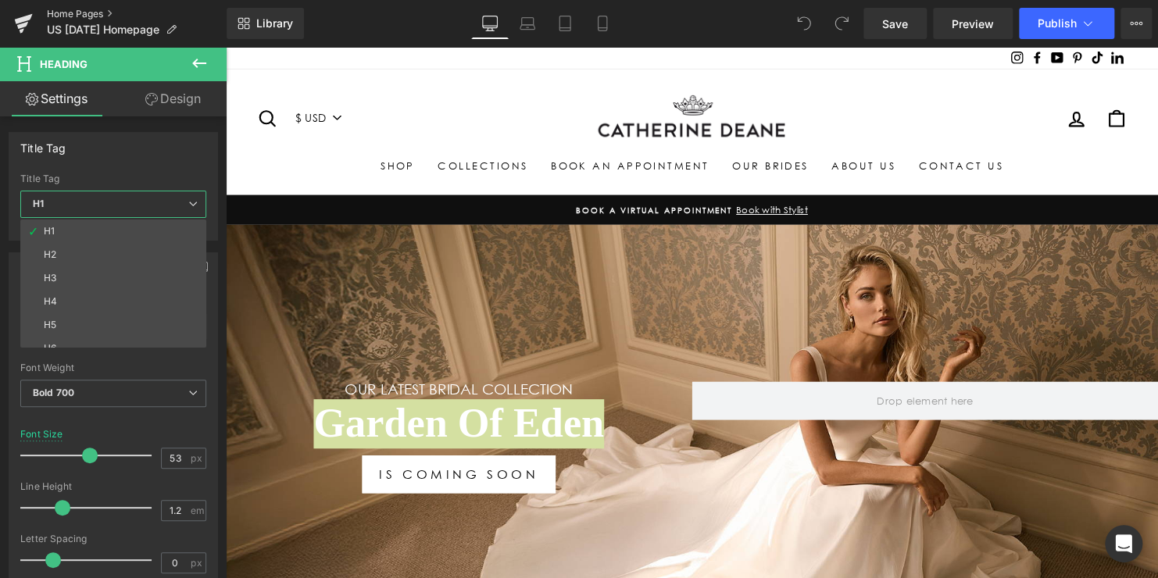
click at [73, 13] on link "Home Pages" at bounding box center [137, 14] width 180 height 13
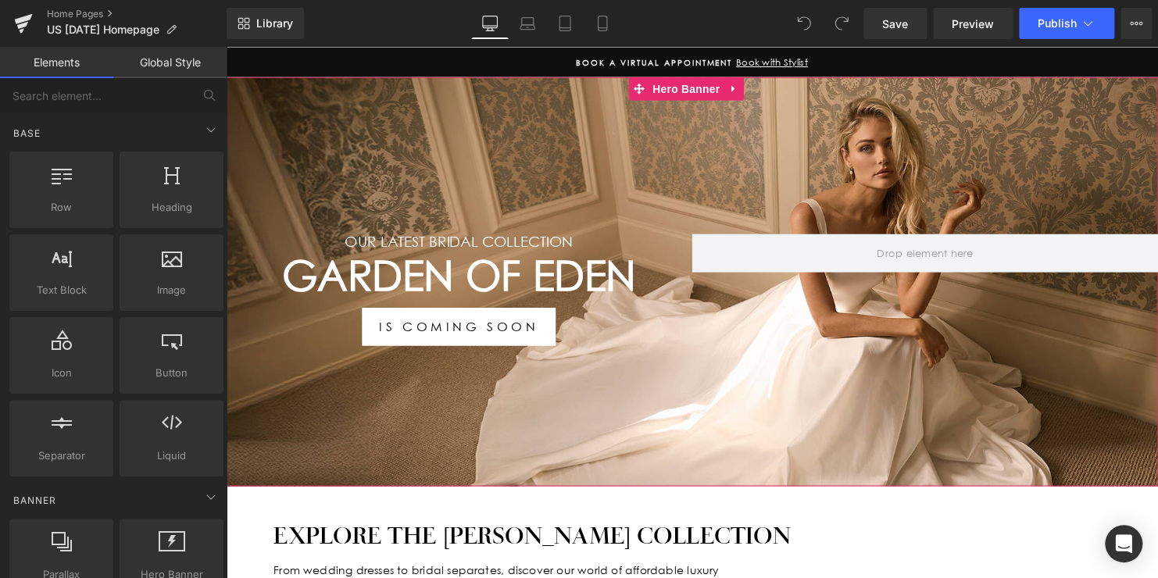
scroll to position [156, 0]
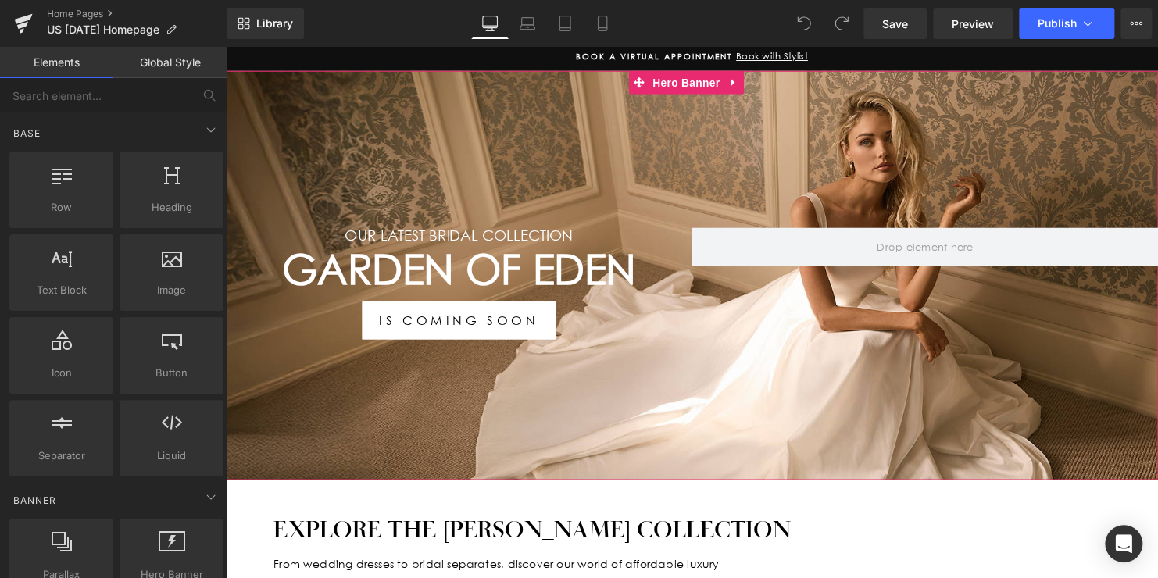
click at [546, 265] on h1 "Garden Of Eden" at bounding box center [462, 273] width 473 height 50
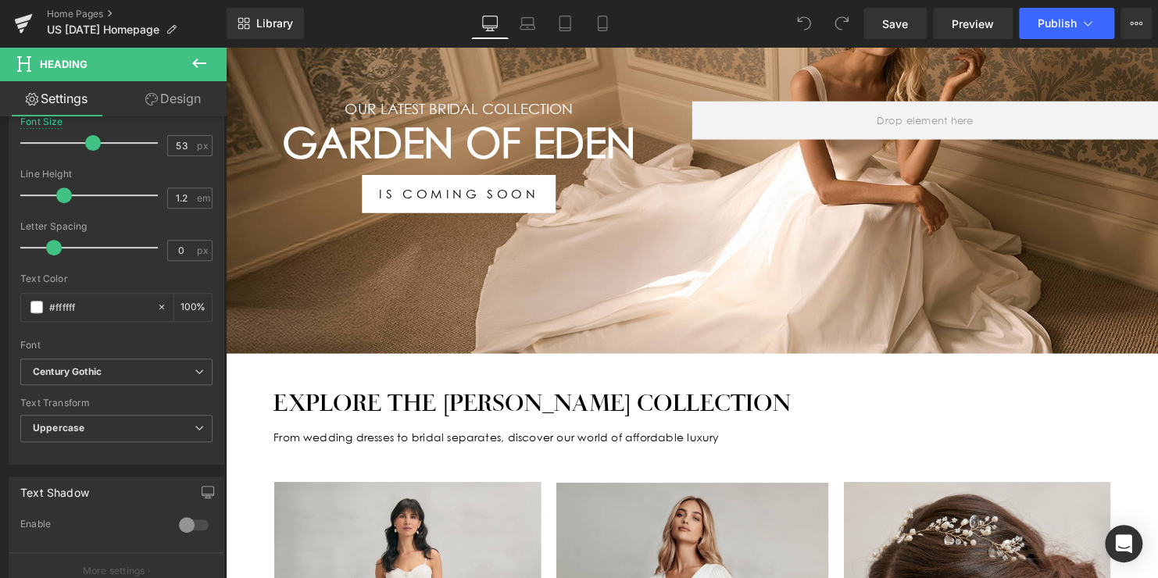
scroll to position [235, 0]
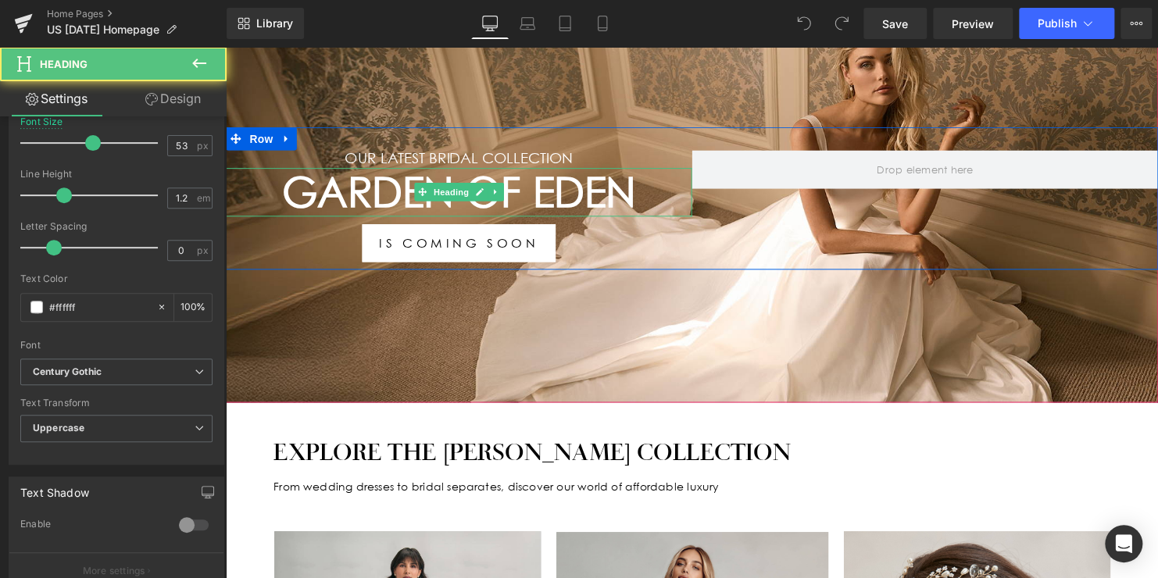
click at [524, 184] on h1 "Garden Of Eden" at bounding box center [462, 195] width 473 height 50
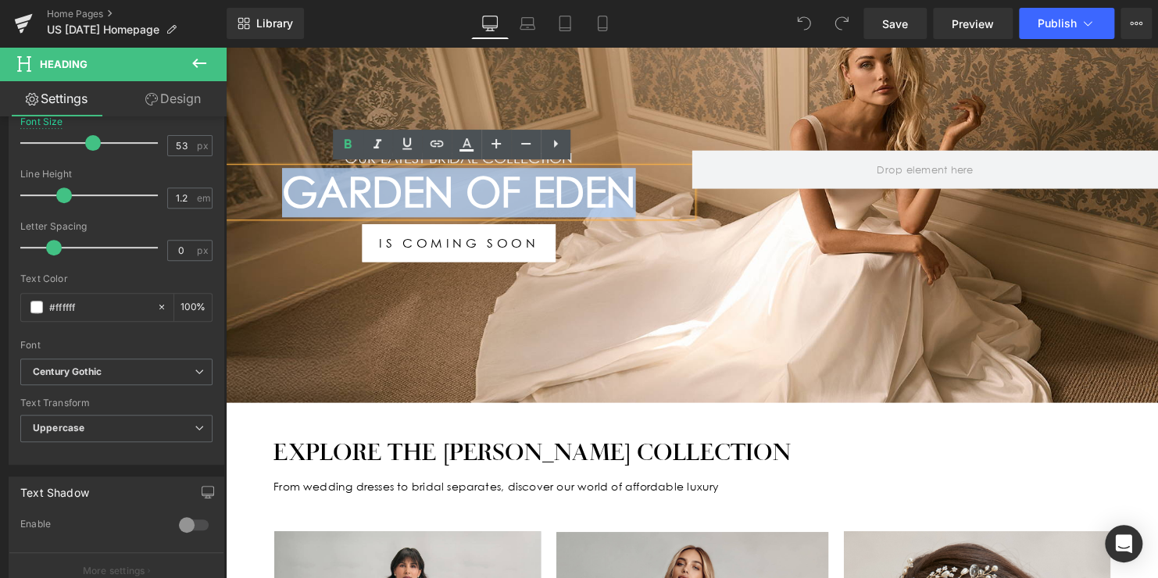
drag, startPoint x: 639, startPoint y: 187, endPoint x: 252, endPoint y: 176, distance: 387.9
click at [257, 177] on h1 "Garden Of Eden" at bounding box center [462, 195] width 473 height 50
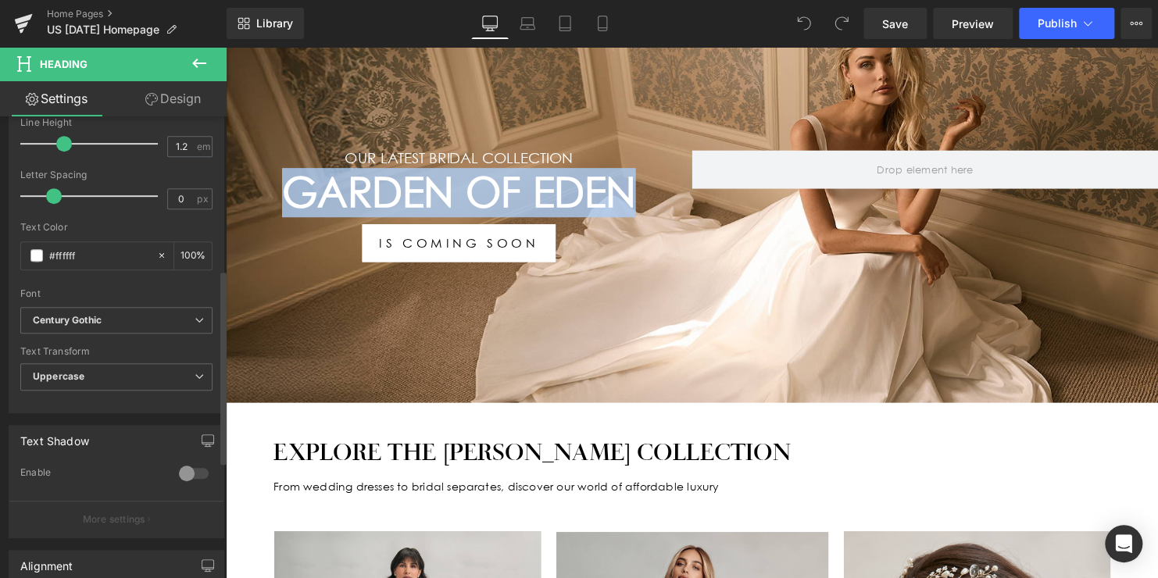
scroll to position [391, 0]
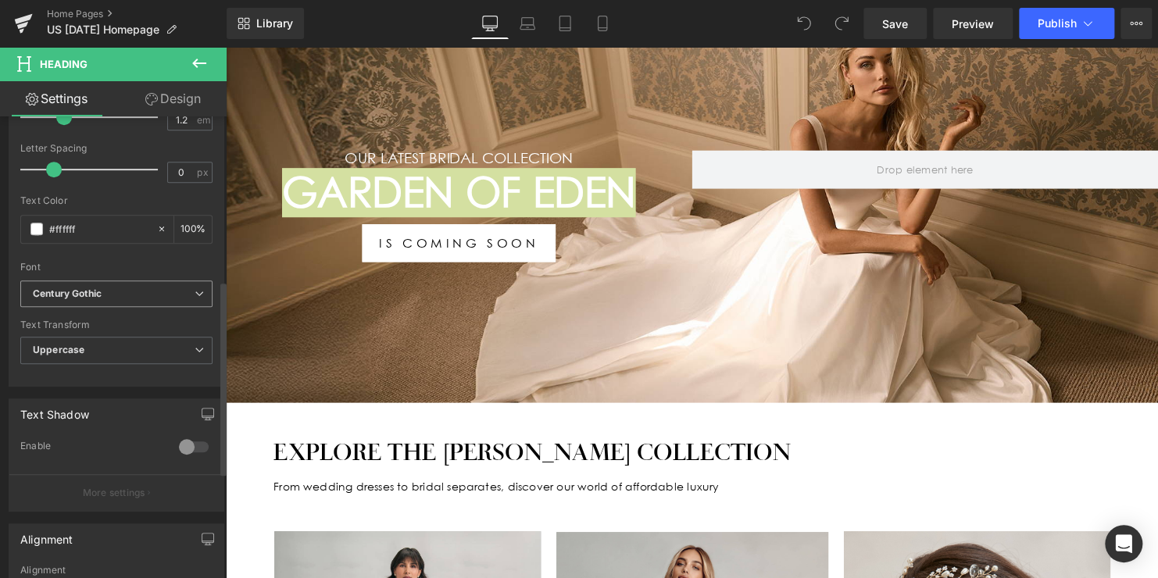
click at [117, 288] on b "Century Gothic" at bounding box center [114, 294] width 162 height 13
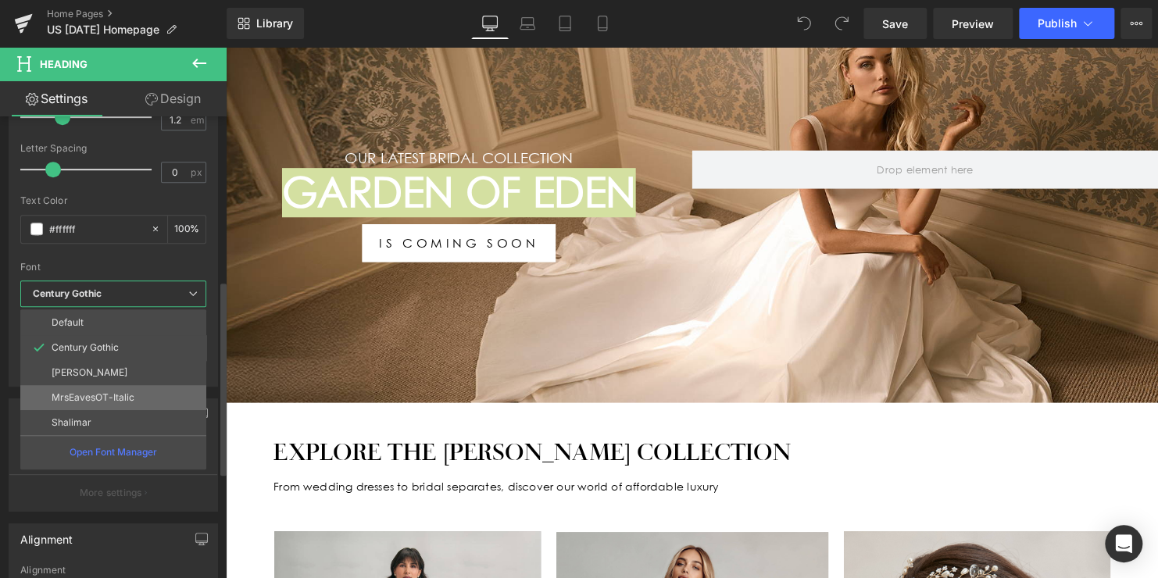
click at [131, 392] on p "MrsEavesOT-Italic" at bounding box center [93, 397] width 83 height 11
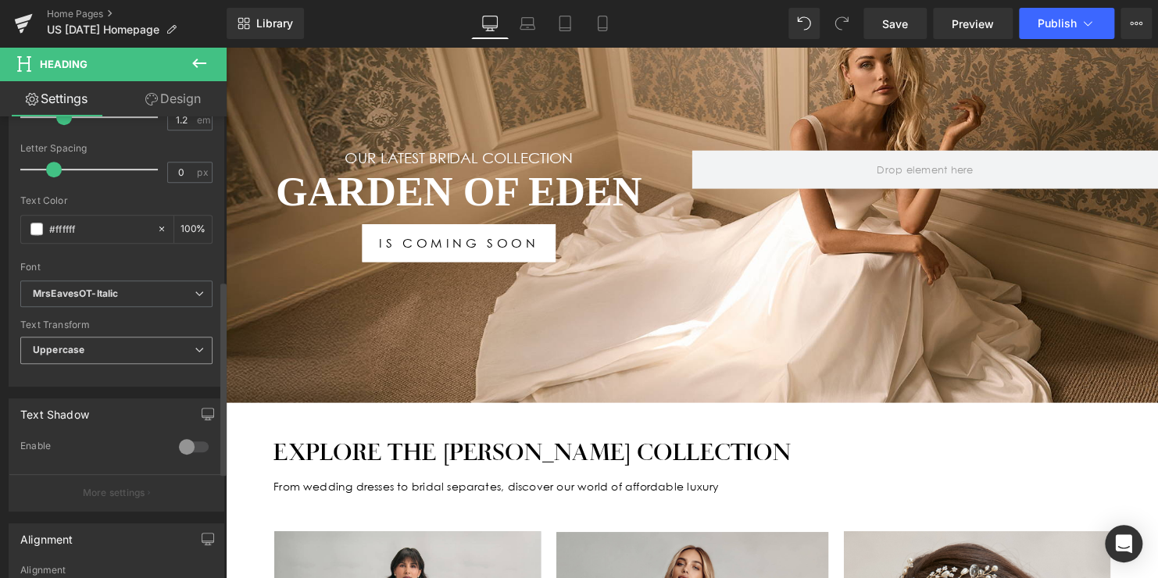
click at [129, 350] on span "Uppercase" at bounding box center [116, 350] width 192 height 27
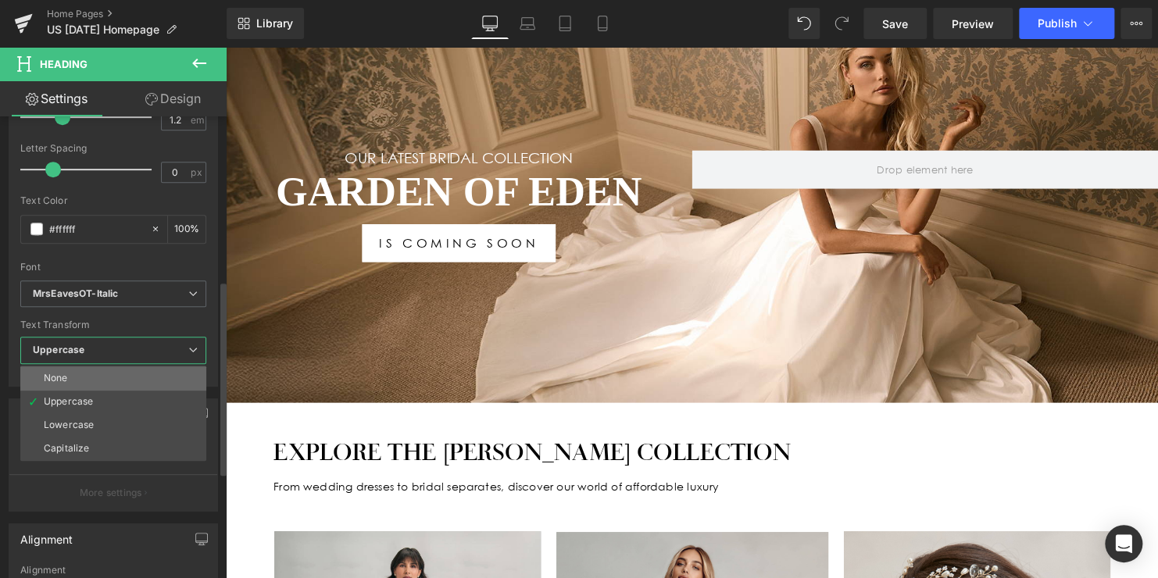
click at [121, 383] on li "None" at bounding box center [113, 378] width 186 height 23
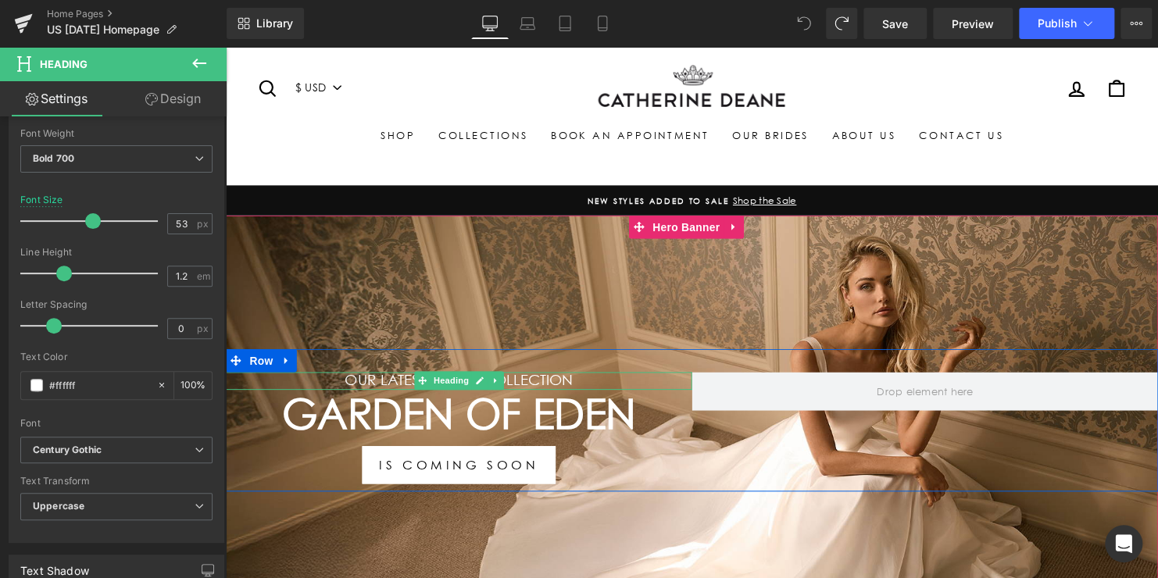
scroll to position [0, 0]
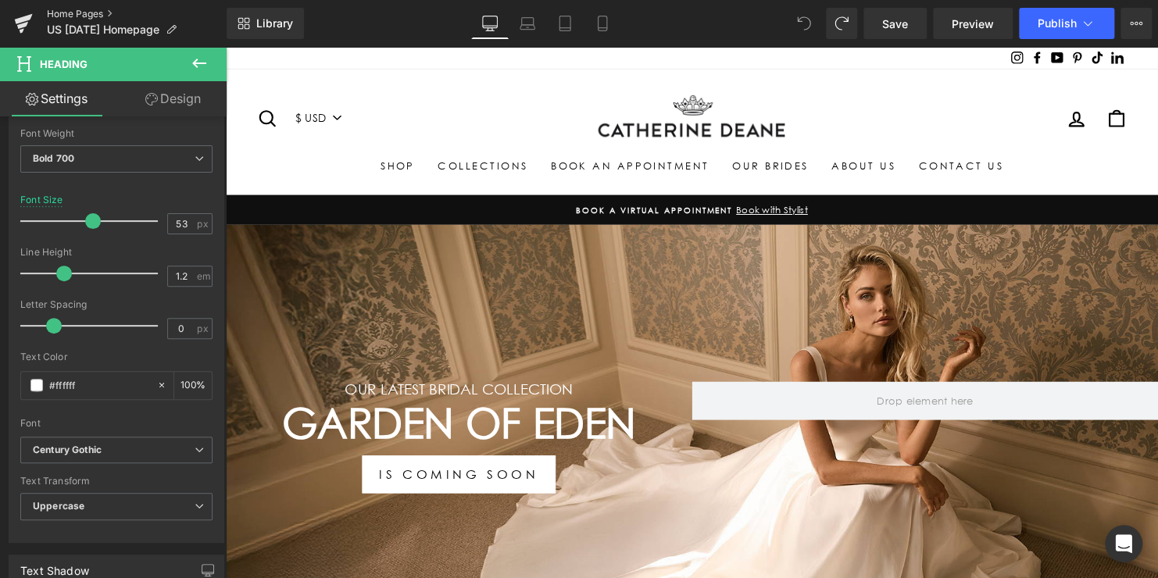
click at [91, 13] on link "Home Pages" at bounding box center [137, 14] width 180 height 13
